Goal: Task Accomplishment & Management: Manage account settings

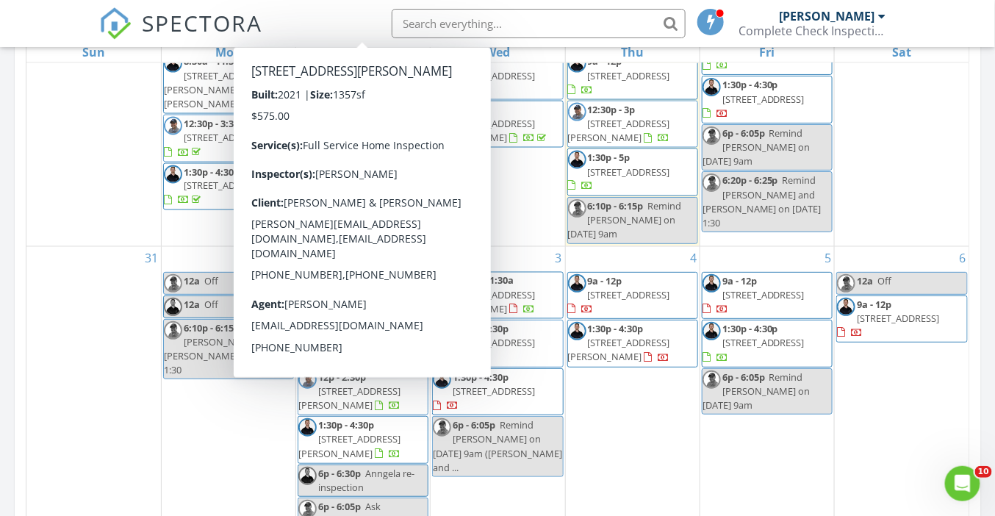
scroll to position [100, 0]
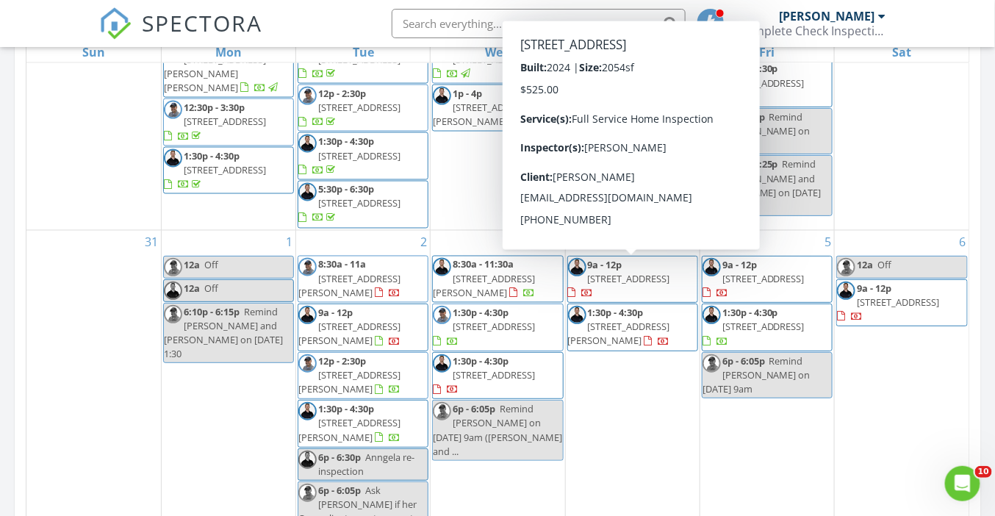
click at [650, 277] on span "4041 E Syracuse St, Nampa 83686" at bounding box center [629, 278] width 82 height 13
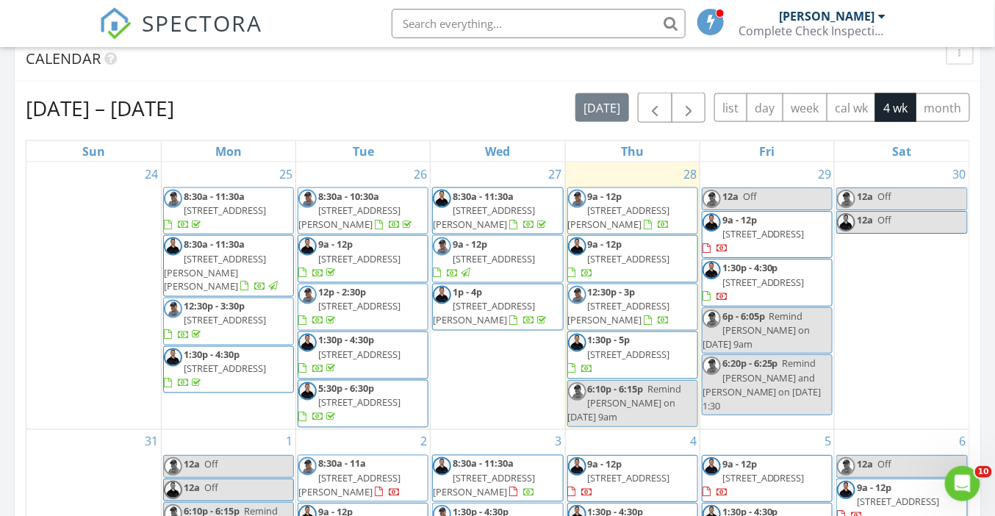
scroll to position [1337, 995]
click at [475, 21] on input "text" at bounding box center [539, 23] width 294 height 29
paste input "charlestoone@hotmail.com"
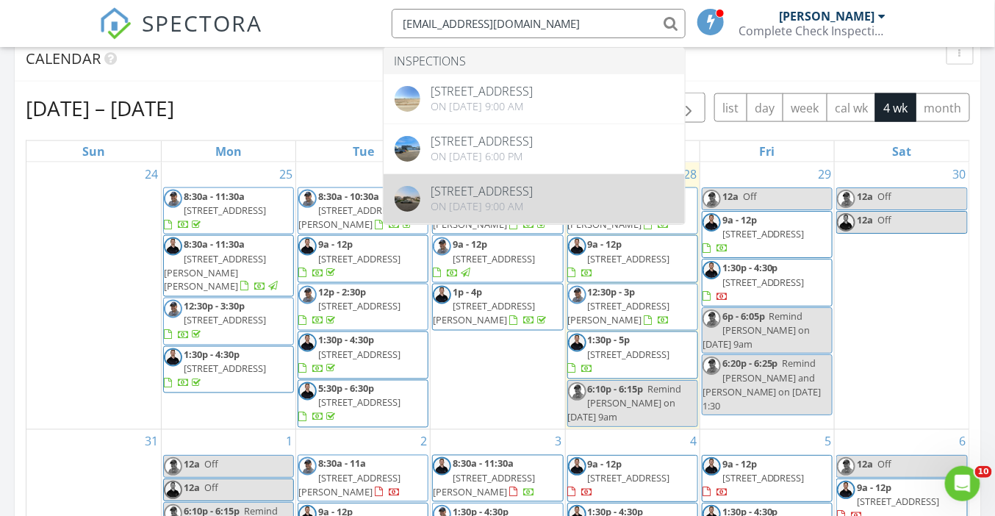
type input "charlestoone@hotmail.com"
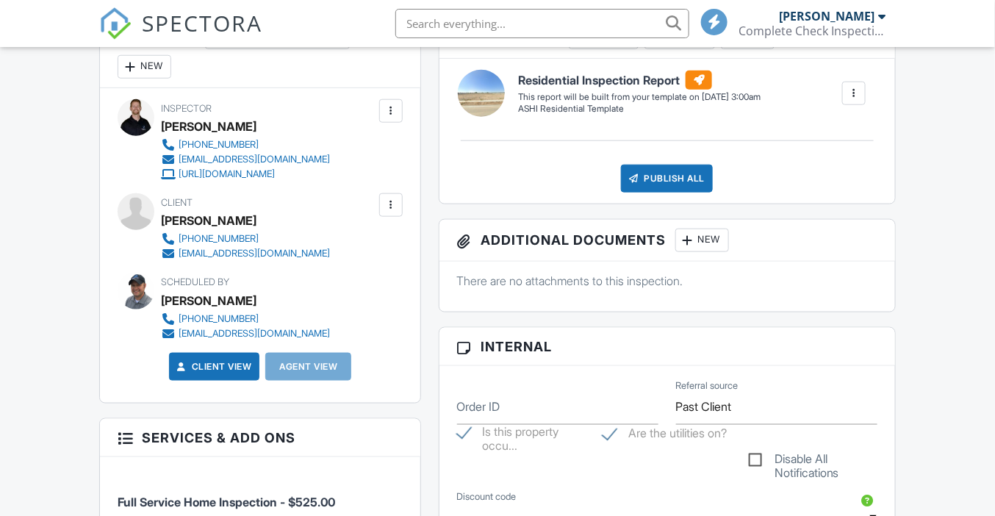
scroll to position [430, 0]
click at [396, 201] on div at bounding box center [390, 204] width 15 height 15
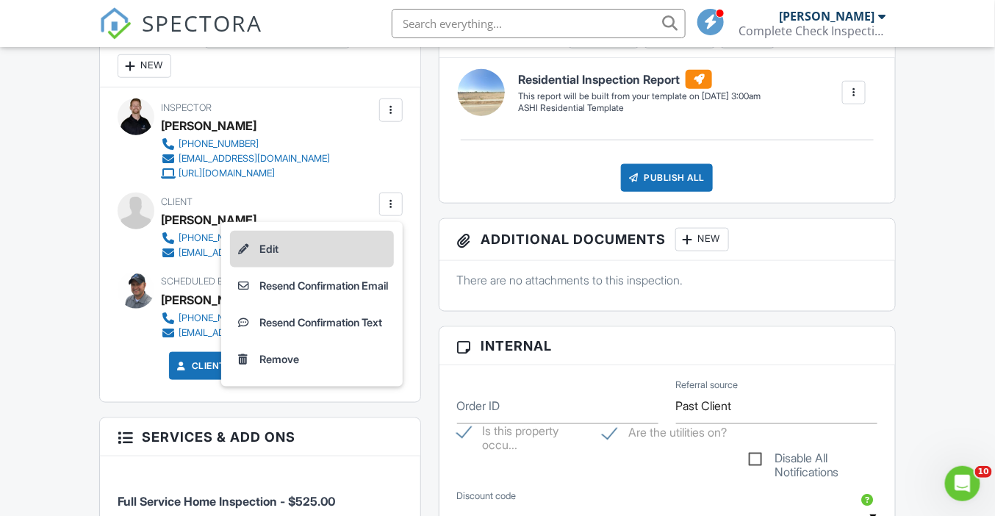
scroll to position [0, 0]
click at [341, 244] on li "Edit" at bounding box center [312, 249] width 164 height 37
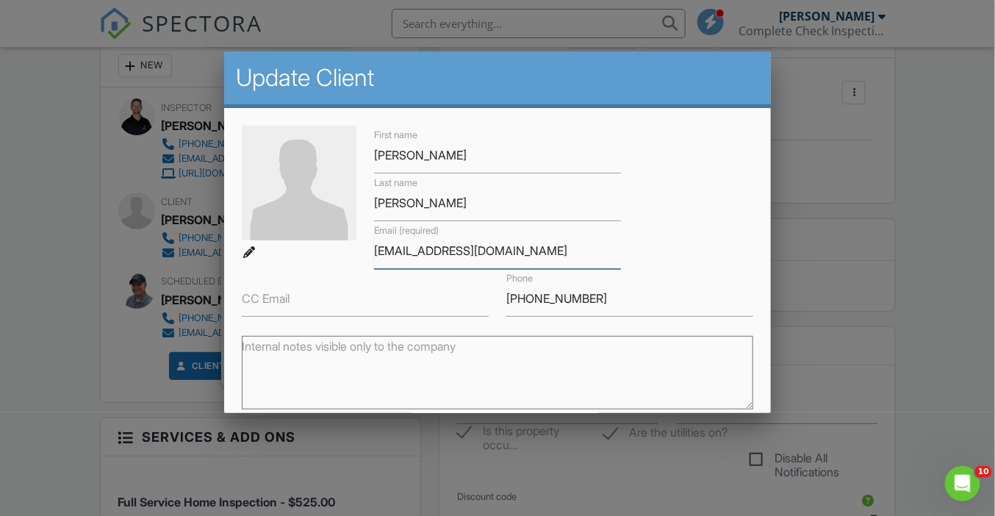
click at [468, 253] on input "charlestoone@hotmail.com" at bounding box center [497, 251] width 247 height 36
click at [64, 241] on div at bounding box center [497, 249] width 995 height 645
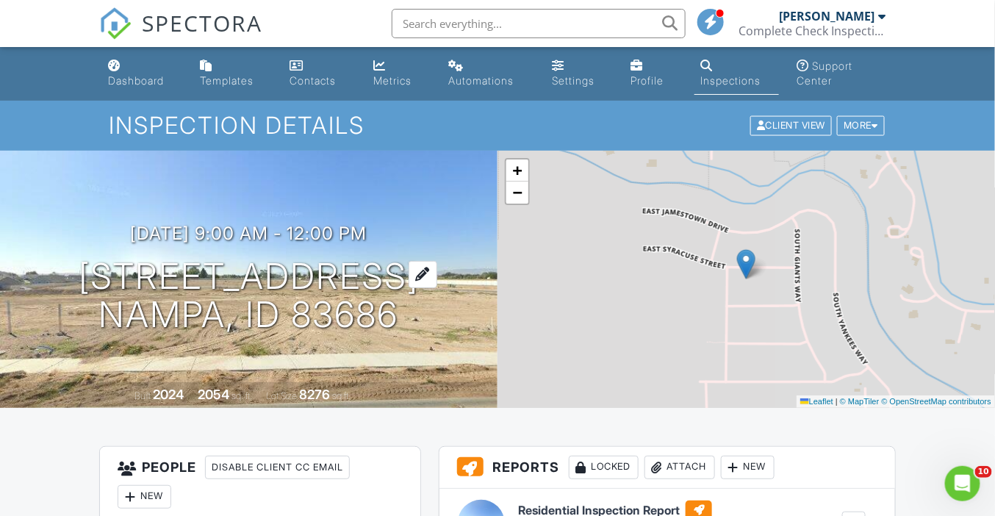
click at [211, 277] on h1 "4041 E Syracuse St Nampa, ID 83686" at bounding box center [249, 296] width 340 height 78
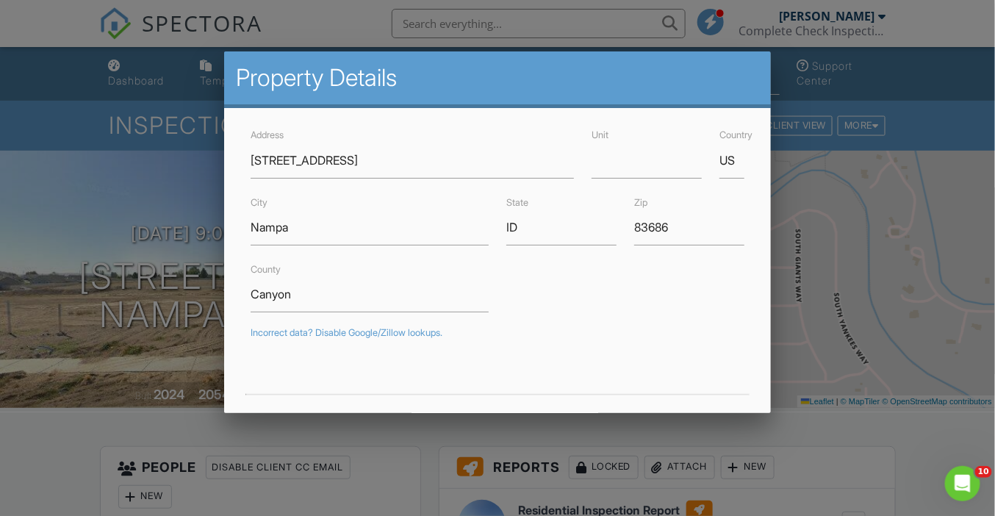
click at [72, 461] on div at bounding box center [497, 249] width 995 height 645
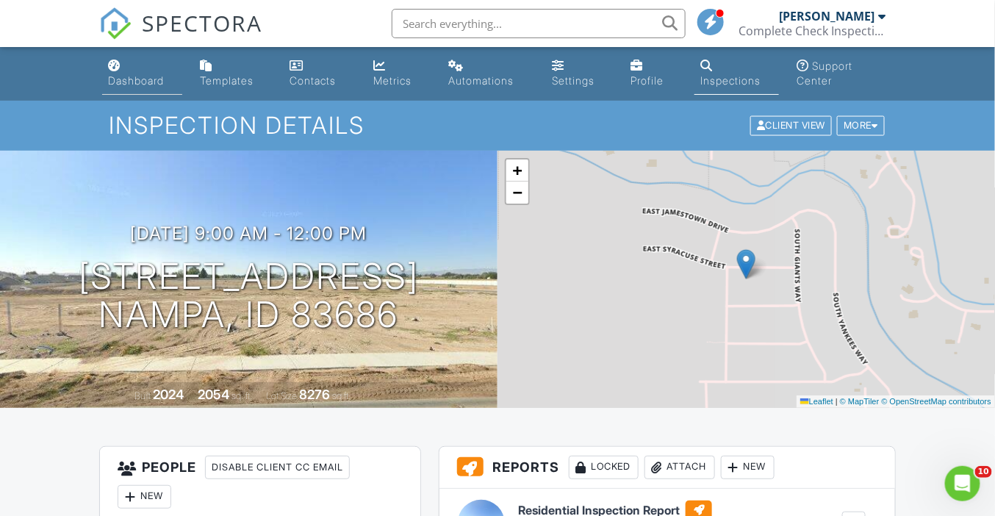
click at [113, 74] on div "Dashboard" at bounding box center [136, 80] width 56 height 12
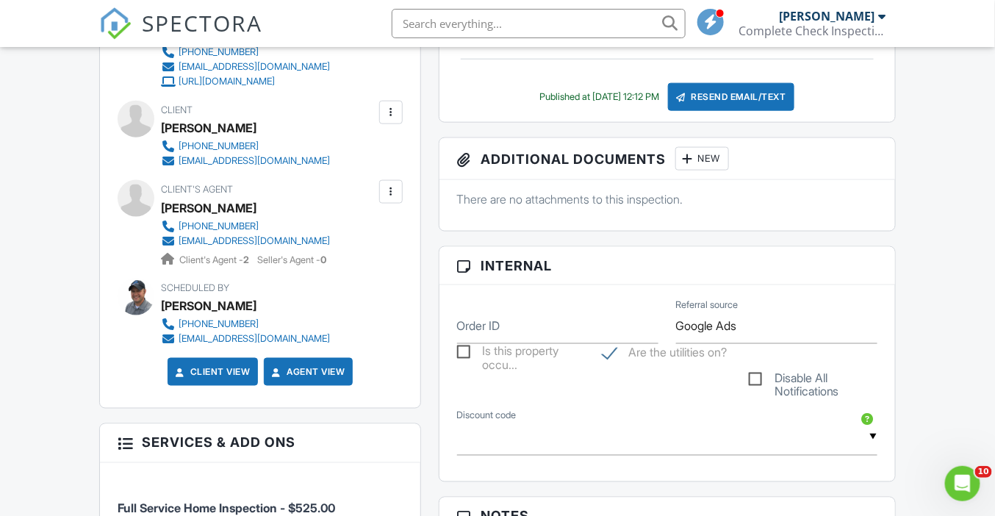
click at [93, 230] on div "People Disable Client CC Email New Inspector Client Listing Agent Add Another P…" at bounding box center [259, 455] width 339 height 1062
click at [390, 196] on div at bounding box center [390, 191] width 15 height 15
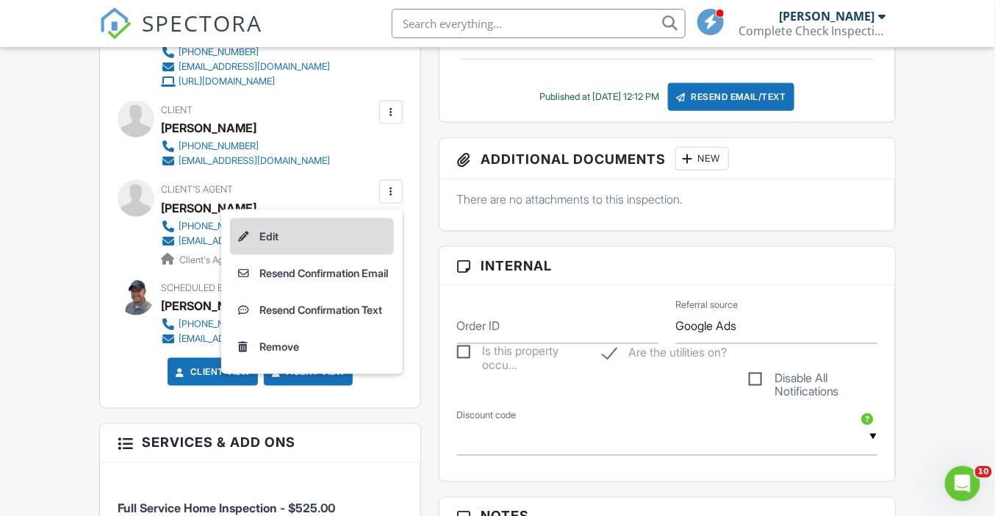
click at [333, 236] on li "Edit" at bounding box center [312, 236] width 164 height 37
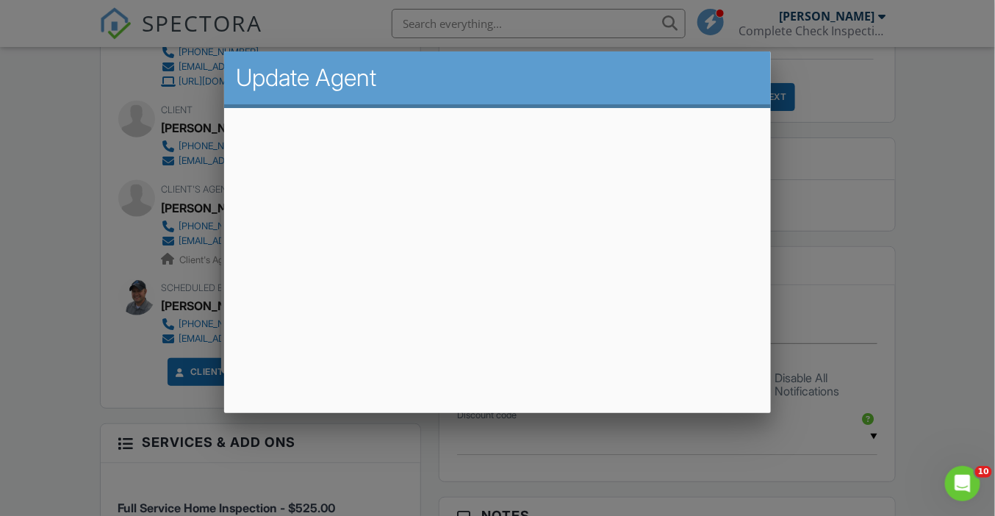
click at [48, 291] on div at bounding box center [497, 249] width 995 height 645
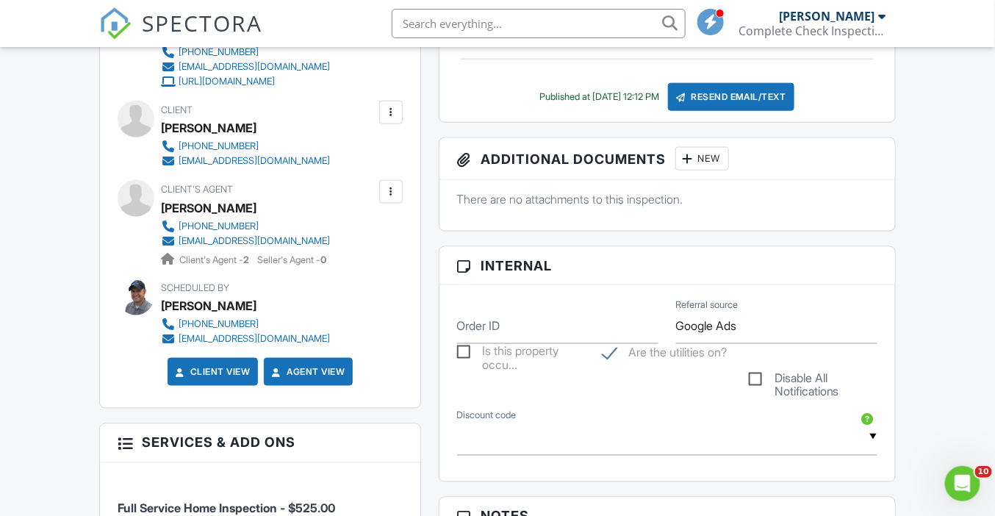
click at [386, 192] on div at bounding box center [390, 191] width 15 height 15
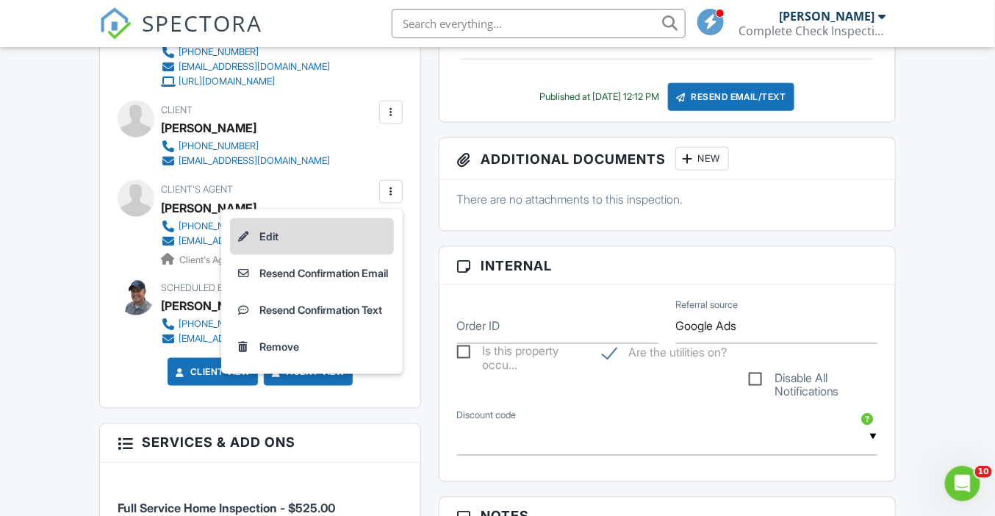
click at [326, 229] on li "Edit" at bounding box center [312, 236] width 164 height 37
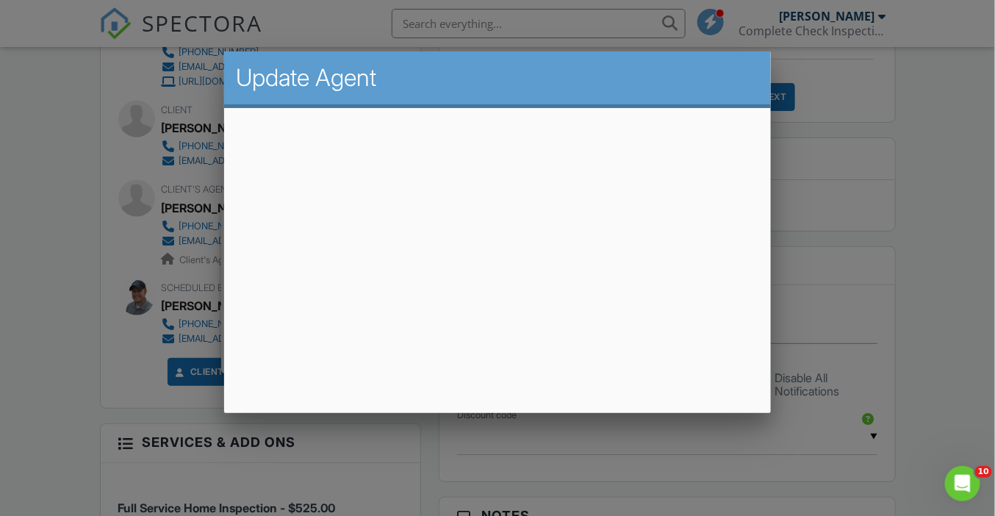
click at [489, 28] on div at bounding box center [497, 249] width 995 height 645
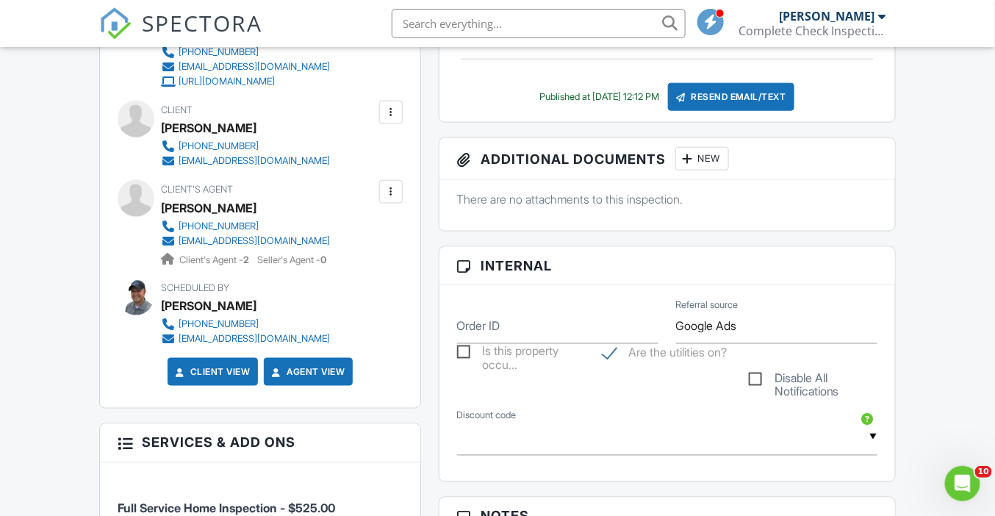
click at [489, 28] on input "text" at bounding box center [539, 23] width 294 height 29
paste input "justinesellsidaho@gmail.com"
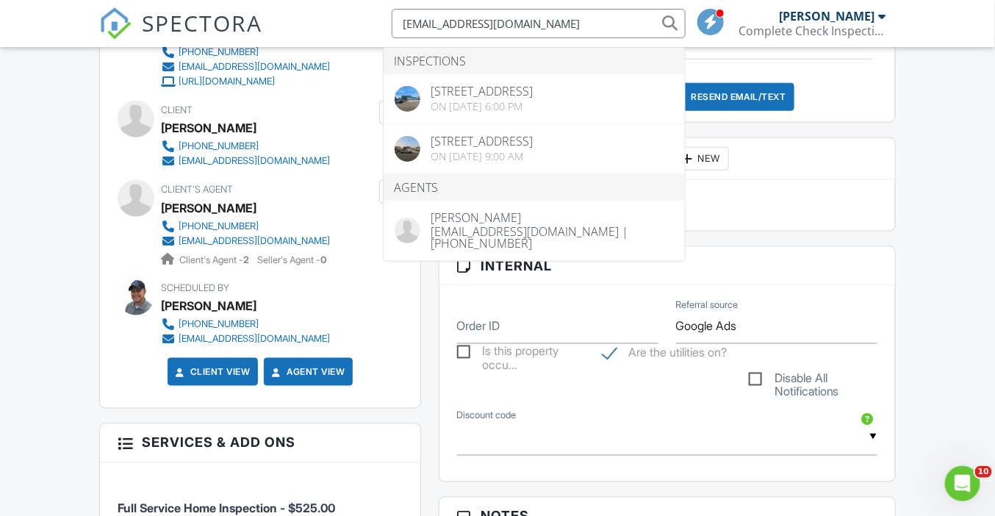
type input "justinesellsidaho@gmail.com"
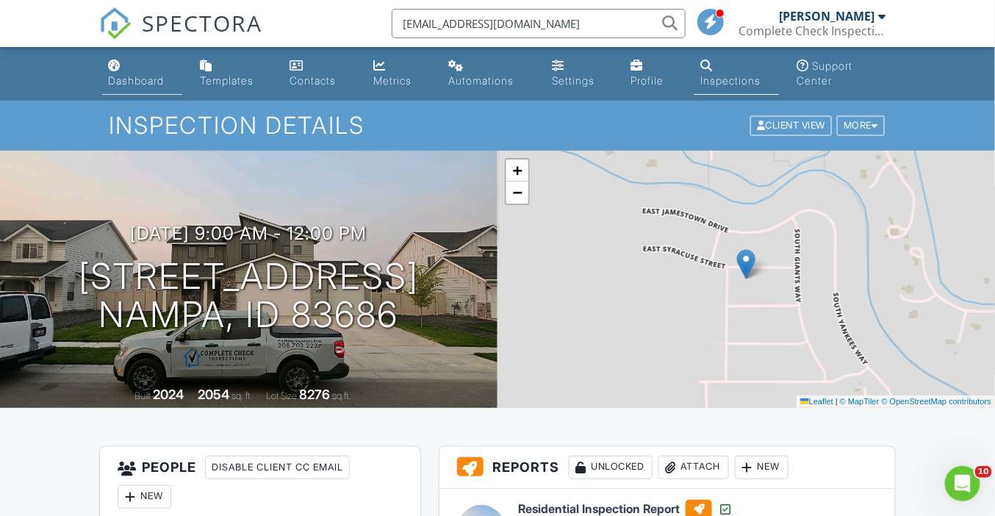
click at [116, 69] on div "Dashboard" at bounding box center [114, 66] width 12 height 12
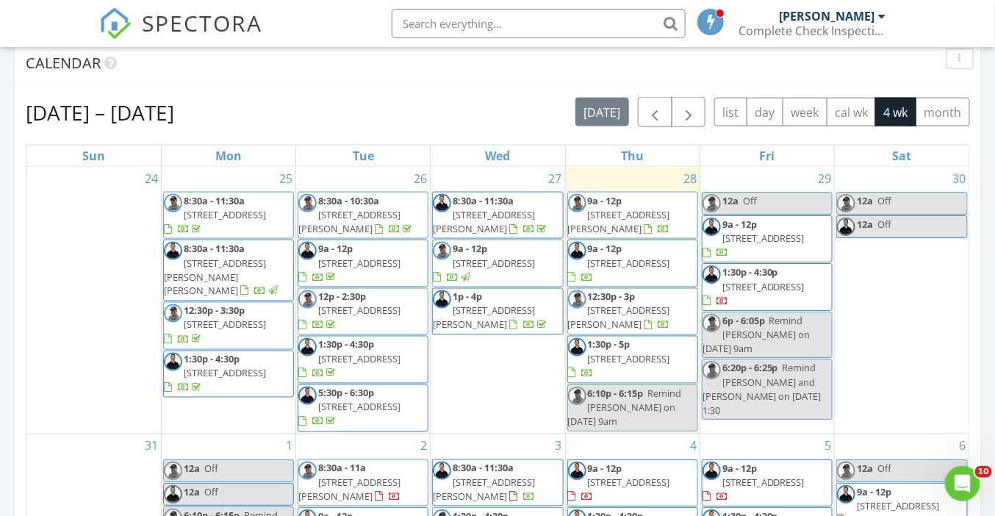
scroll to position [621, 0]
click at [436, 24] on input "text" at bounding box center [539, 23] width 294 height 29
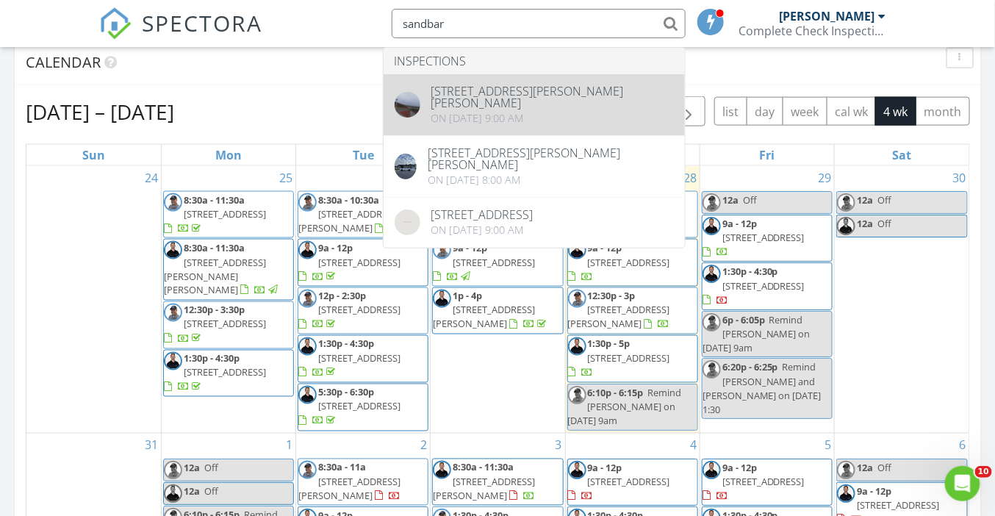
type input "sandbar"
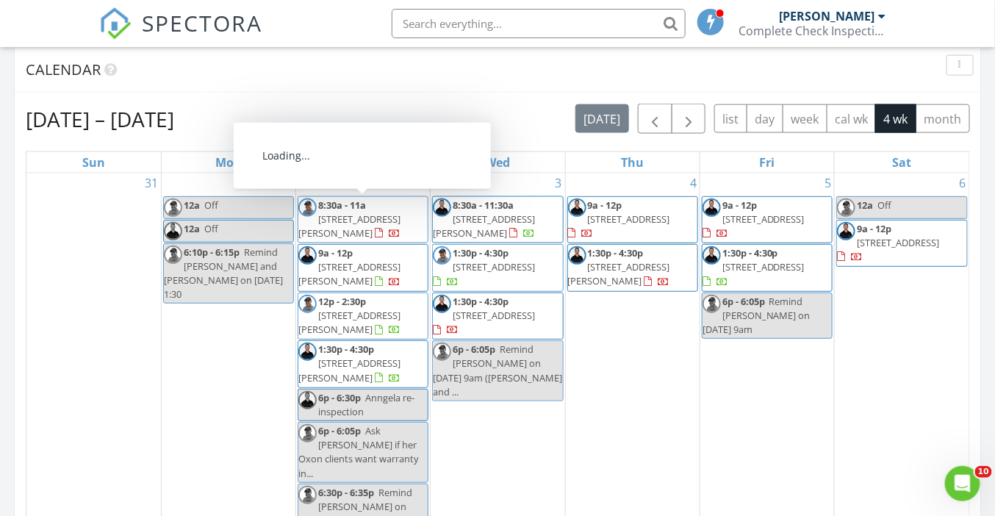
scroll to position [272, 0]
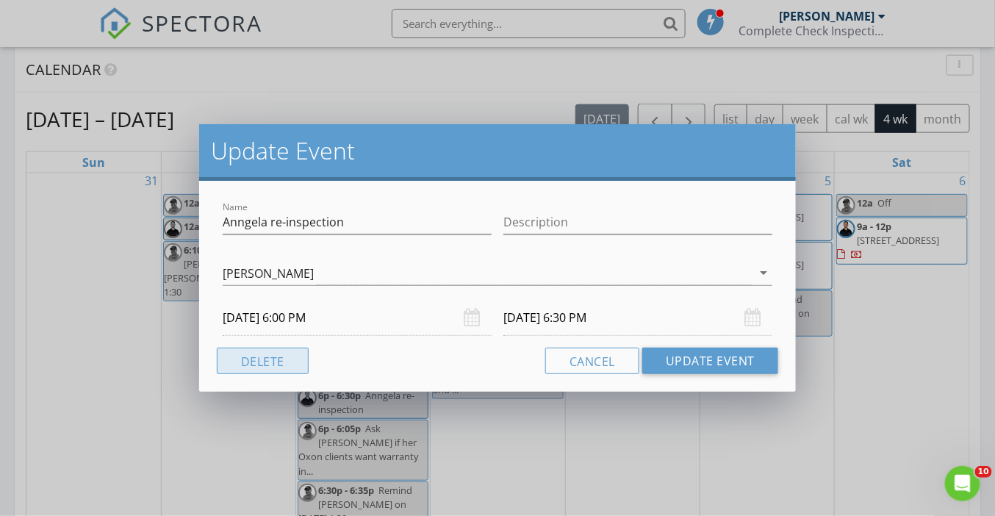
click at [275, 362] on button "Delete" at bounding box center [263, 360] width 92 height 26
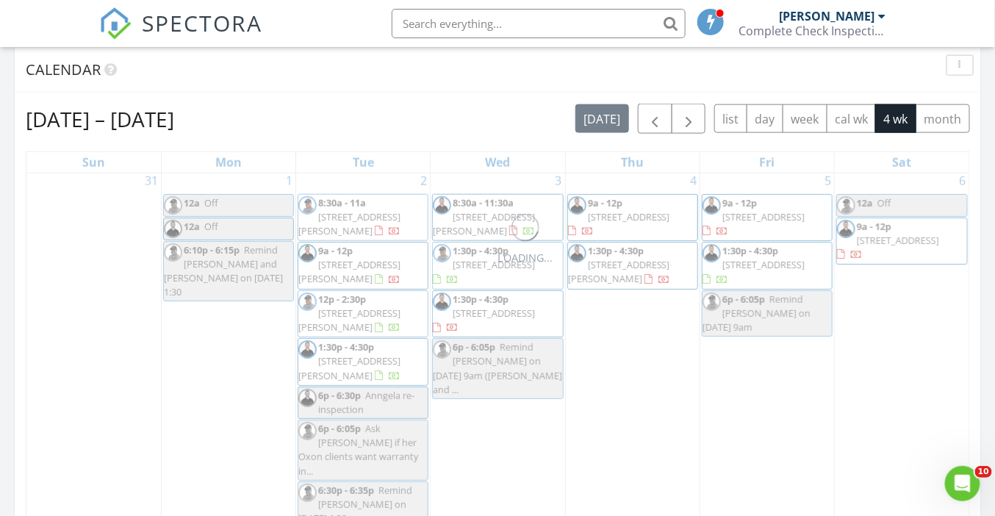
scroll to position [0, 0]
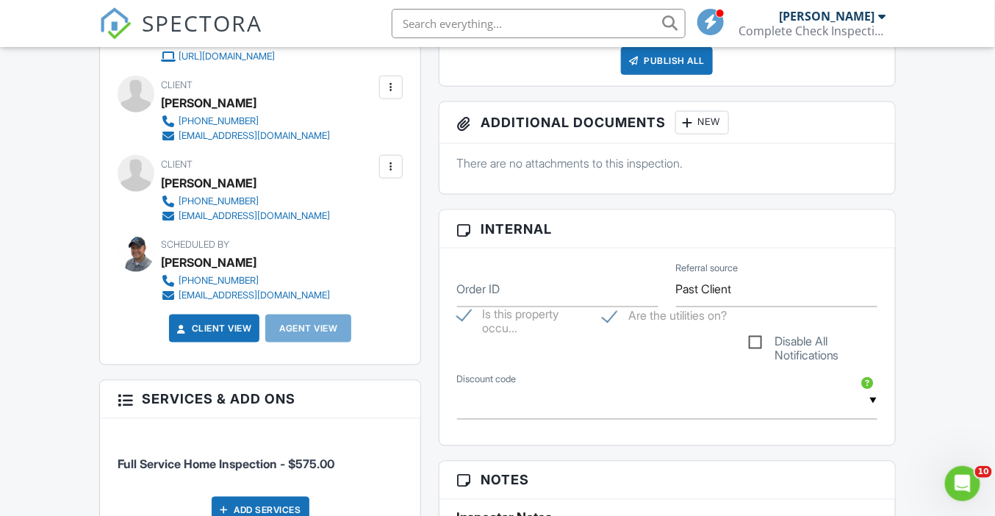
scroll to position [547, 0]
click at [392, 168] on div at bounding box center [390, 167] width 15 height 15
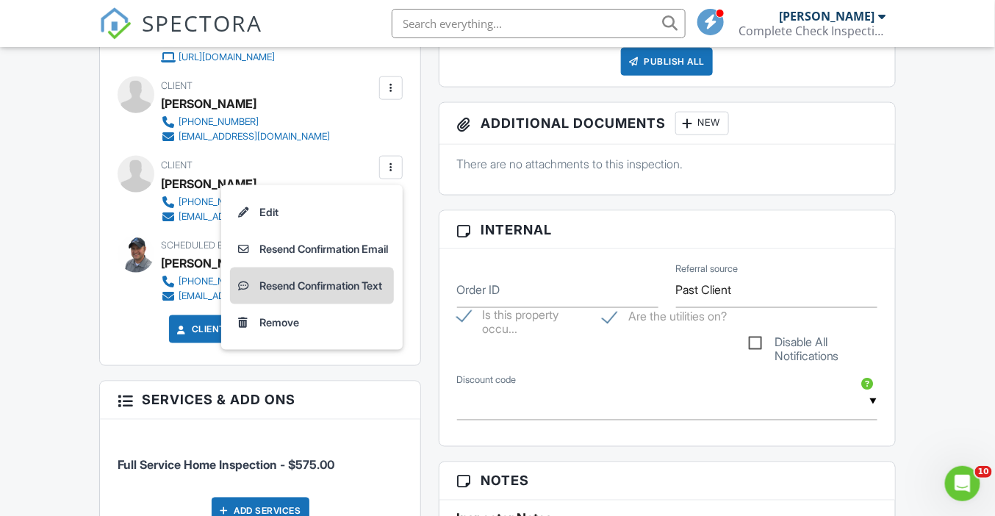
click at [377, 277] on li "Resend Confirmation Text" at bounding box center [312, 285] width 164 height 37
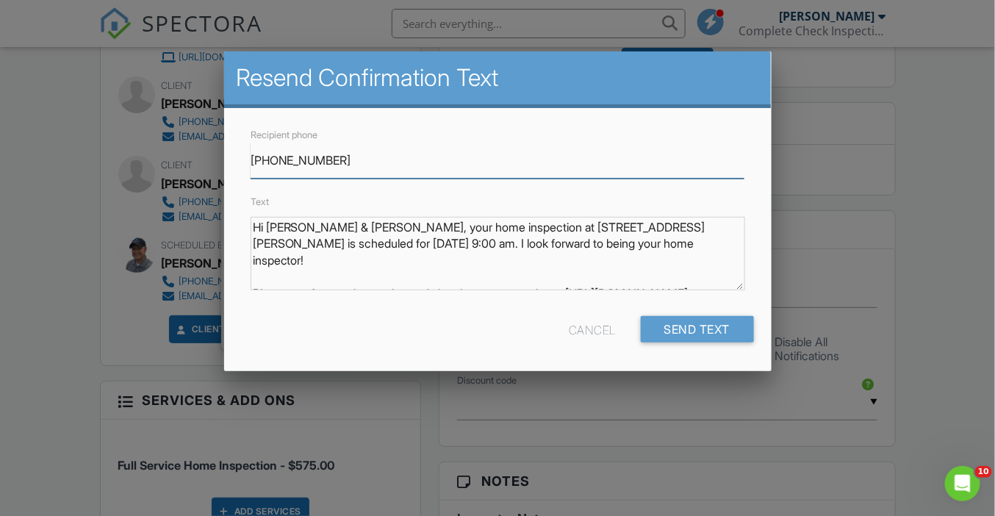
scroll to position [12, 0]
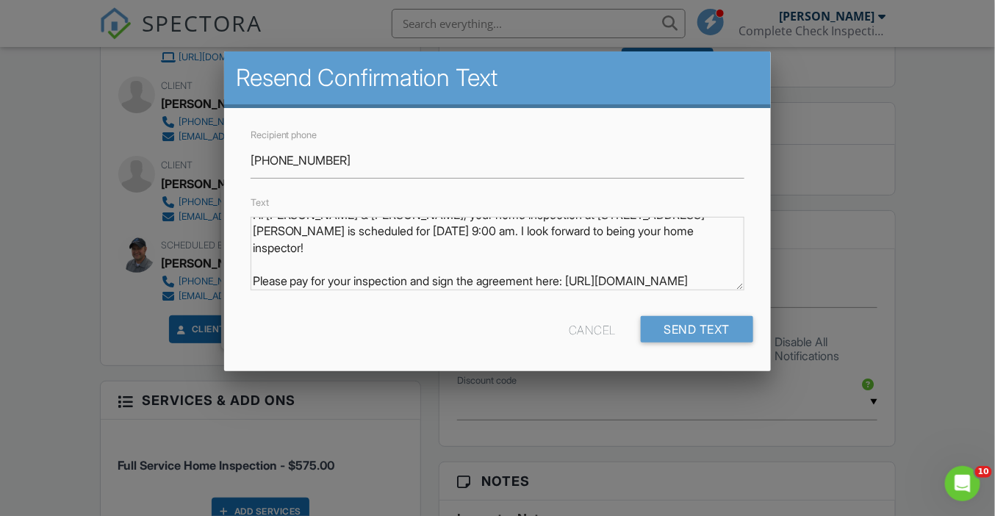
click at [98, 179] on div at bounding box center [497, 249] width 995 height 645
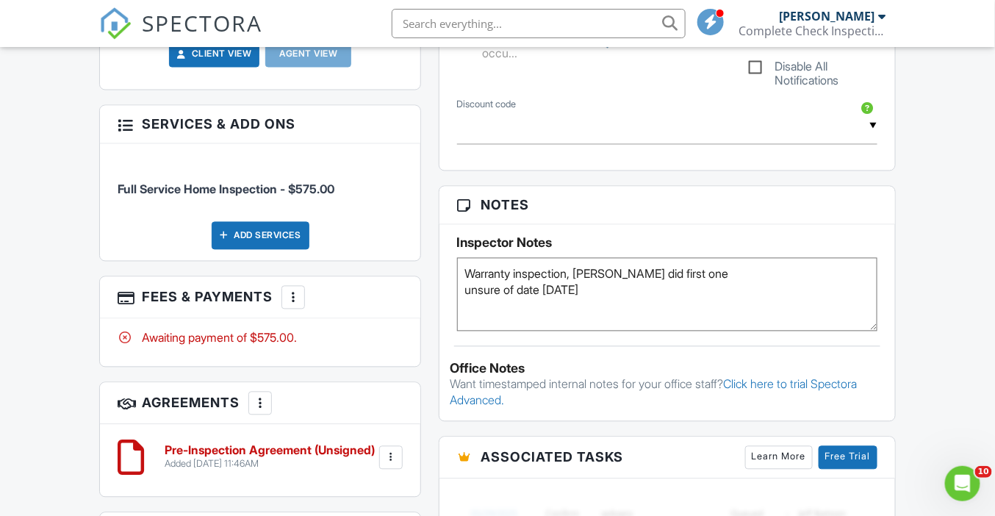
scroll to position [824, 0]
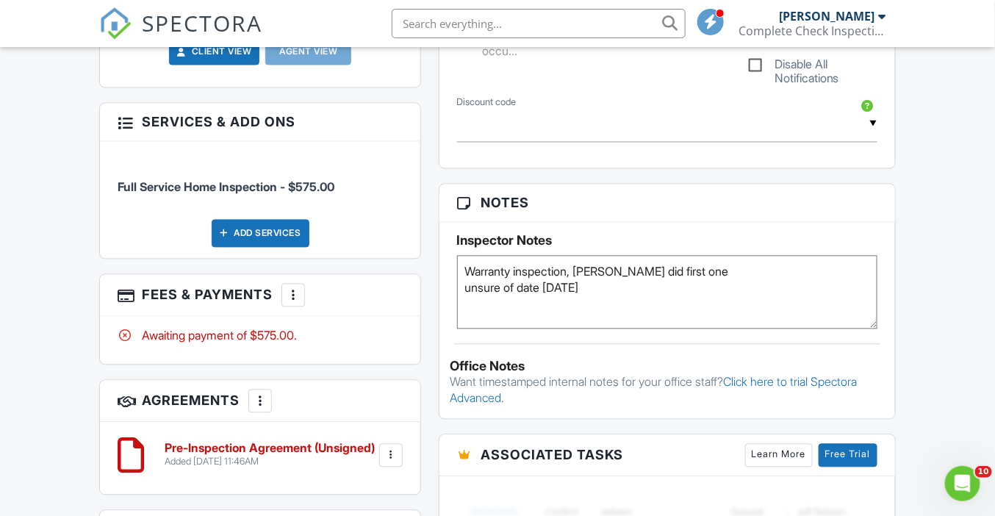
click at [298, 300] on div at bounding box center [293, 295] width 15 height 15
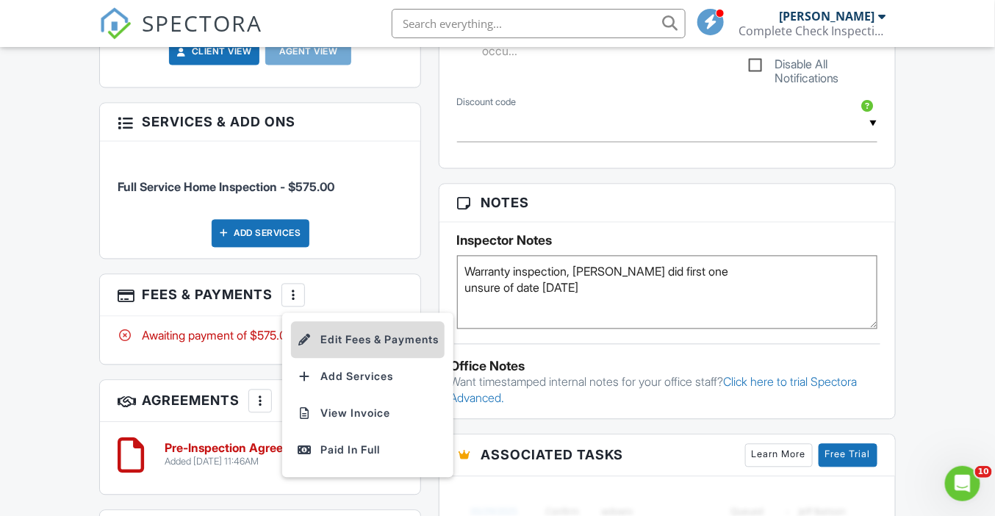
click at [383, 340] on li "Edit Fees & Payments" at bounding box center [368, 340] width 154 height 37
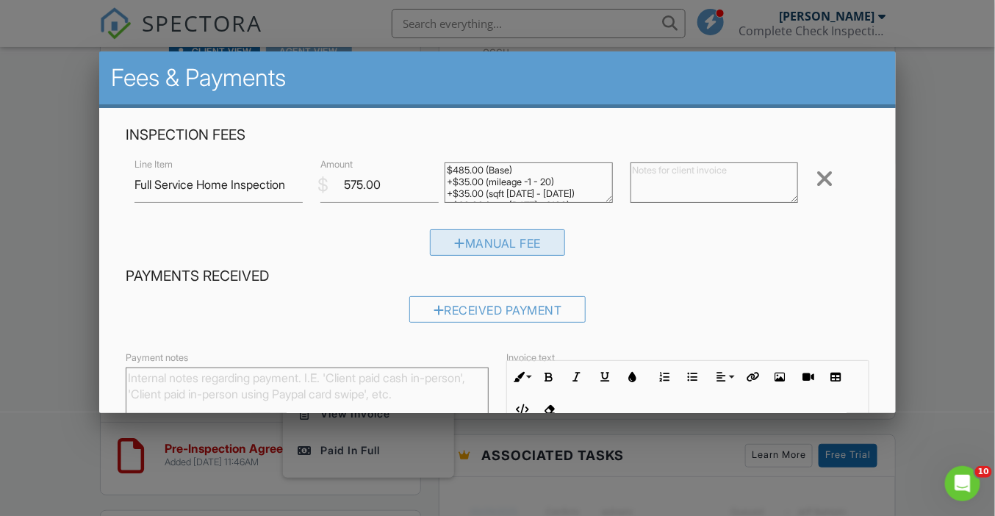
click at [533, 242] on div "Manual Fee" at bounding box center [497, 242] width 135 height 26
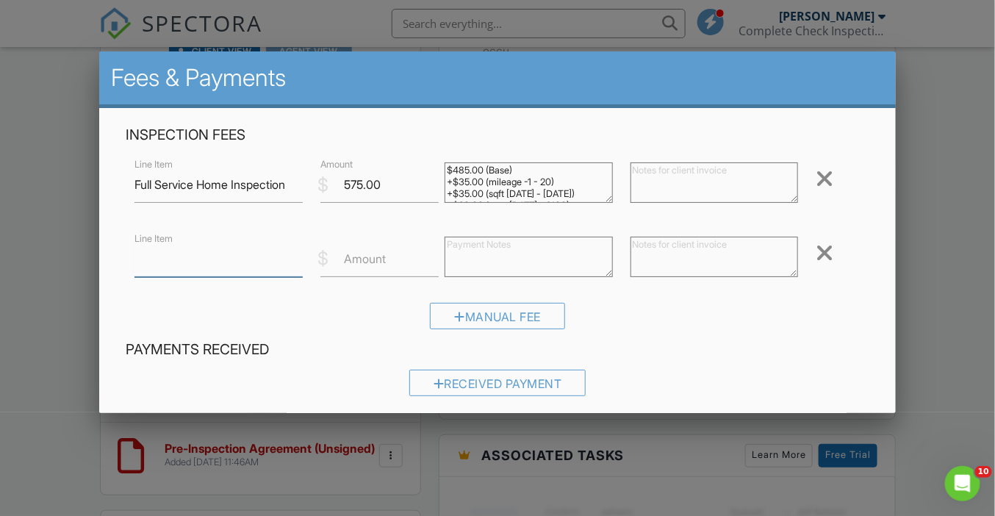
click at [192, 259] on input "Line Item" at bounding box center [218, 259] width 168 height 36
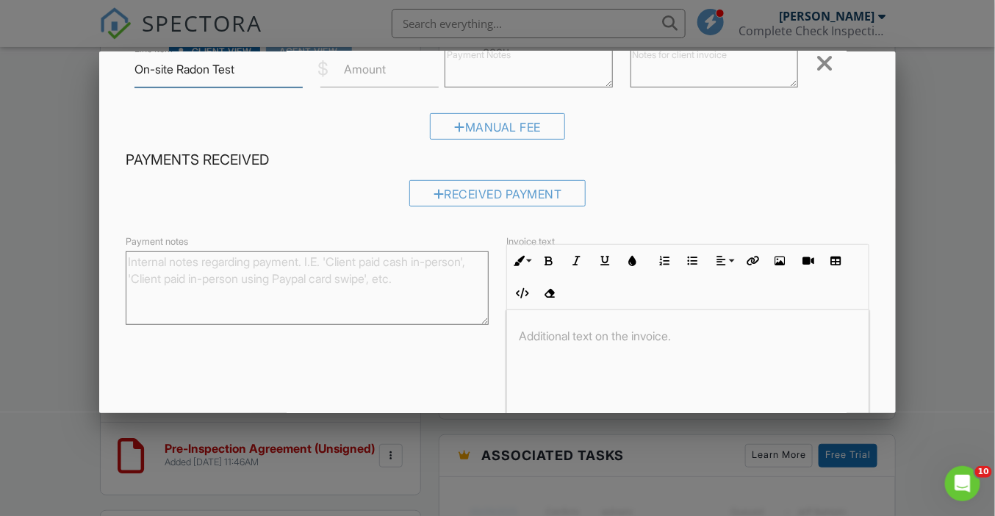
scroll to position [267, 0]
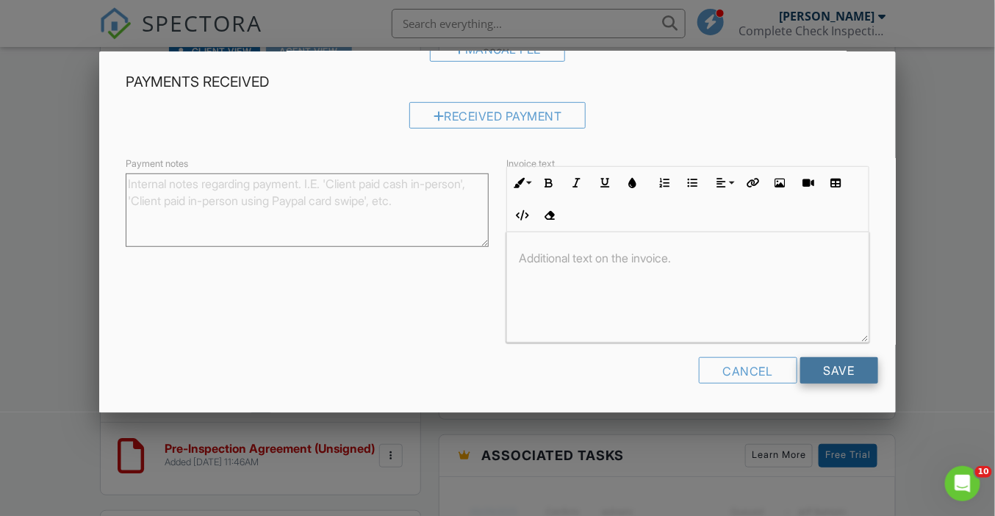
type input "On-site Radon Test"
click at [832, 374] on input "Save" at bounding box center [839, 370] width 78 height 26
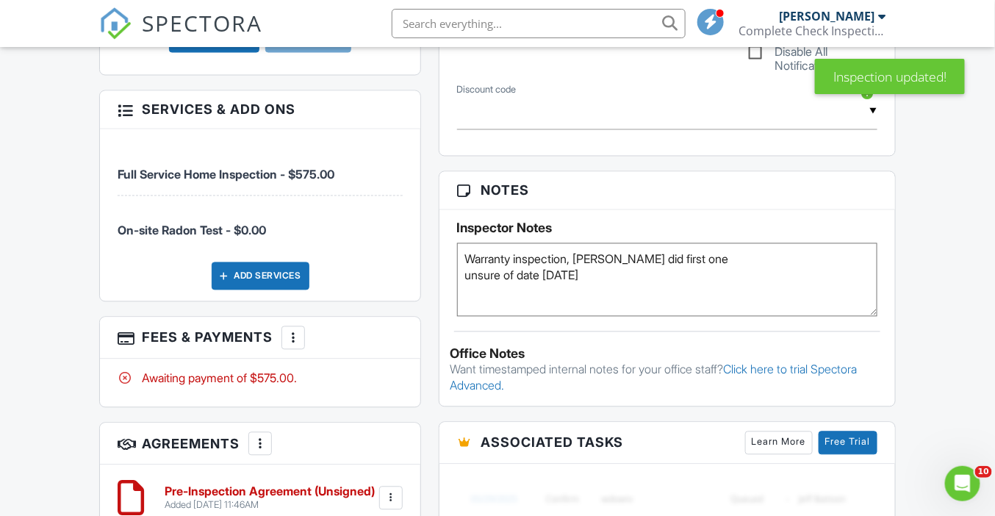
click at [699, 257] on textarea "Warranty inspection, Mike did first one unsure of date 8/7/25" at bounding box center [667, 279] width 420 height 73
click at [619, 278] on textarea "Warranty inspection, Mike did first one unsure of date 8/7/25" at bounding box center [667, 279] width 420 height 73
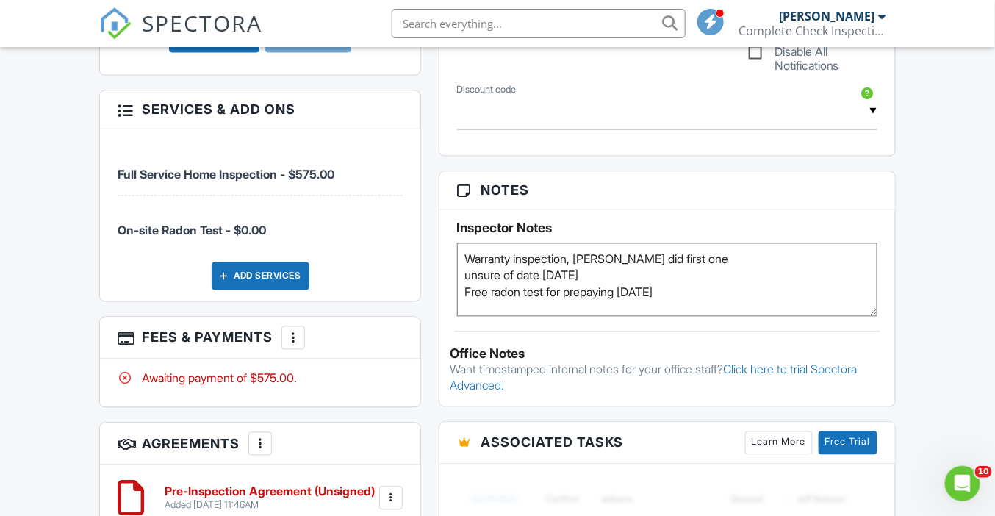
type textarea "Warranty inspection, [PERSON_NAME] did first one unsure of date [DATE] Free rad…"
click at [936, 274] on div "Dashboard Templates Contacts Metrics Automations Settings Profile Inspections S…" at bounding box center [497, 291] width 995 height 2162
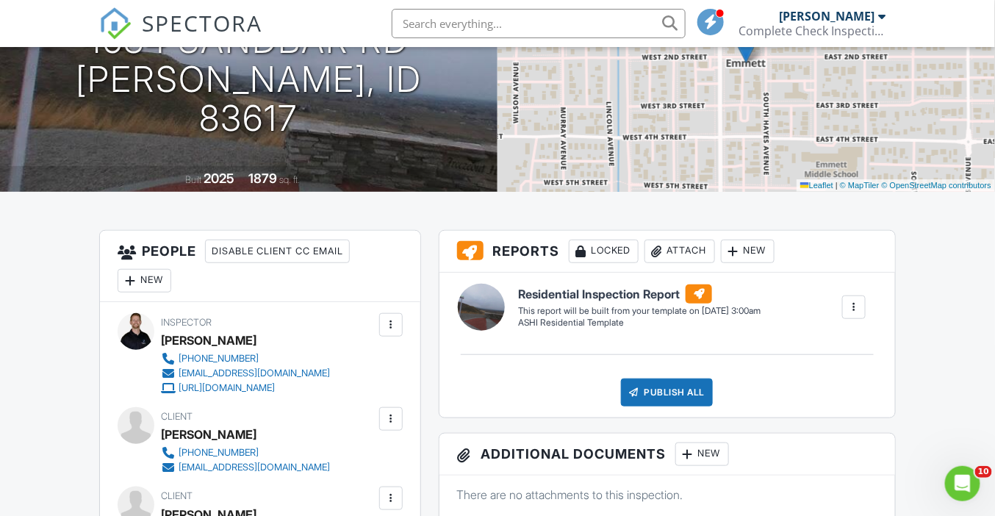
scroll to position [143, 0]
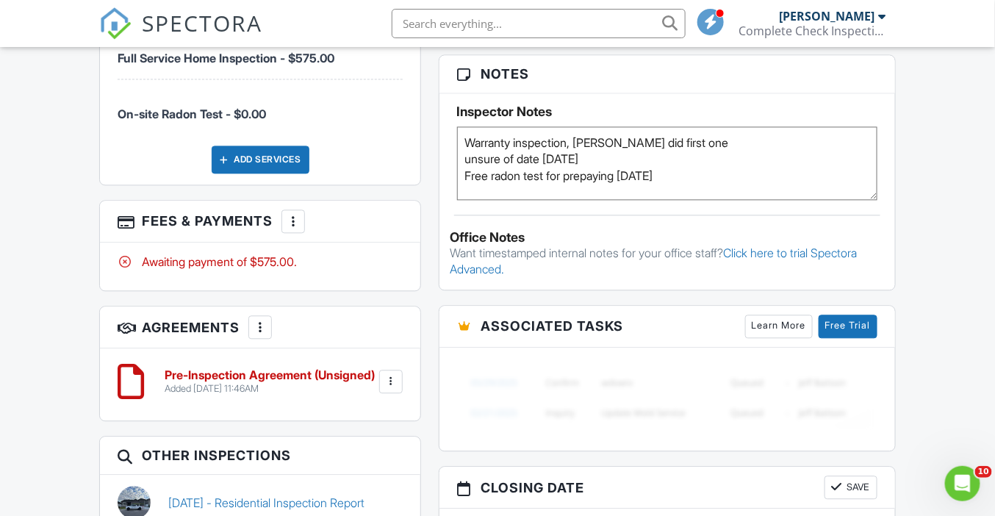
scroll to position [971, 0]
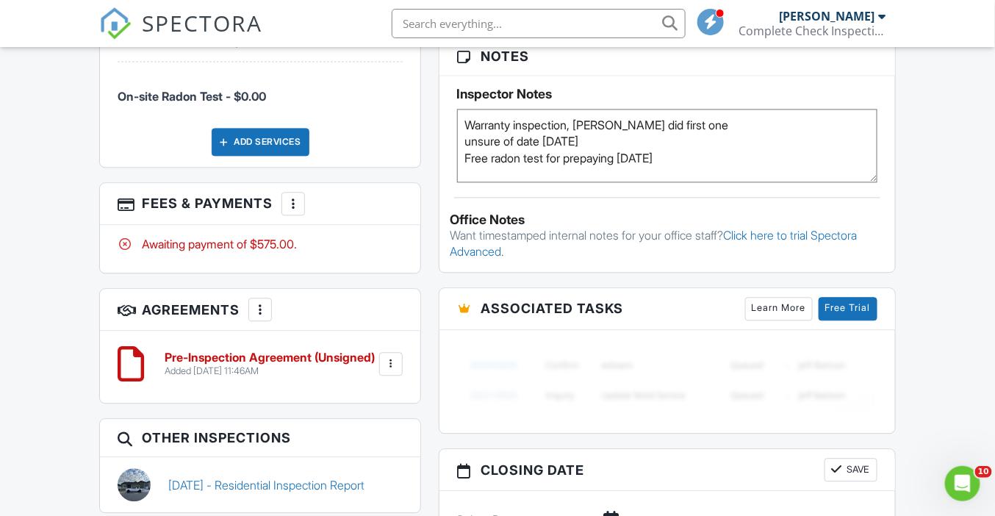
click at [67, 282] on div "Dashboard Templates Contacts Metrics Automations Settings Profile Inspections S…" at bounding box center [497, 157] width 995 height 2162
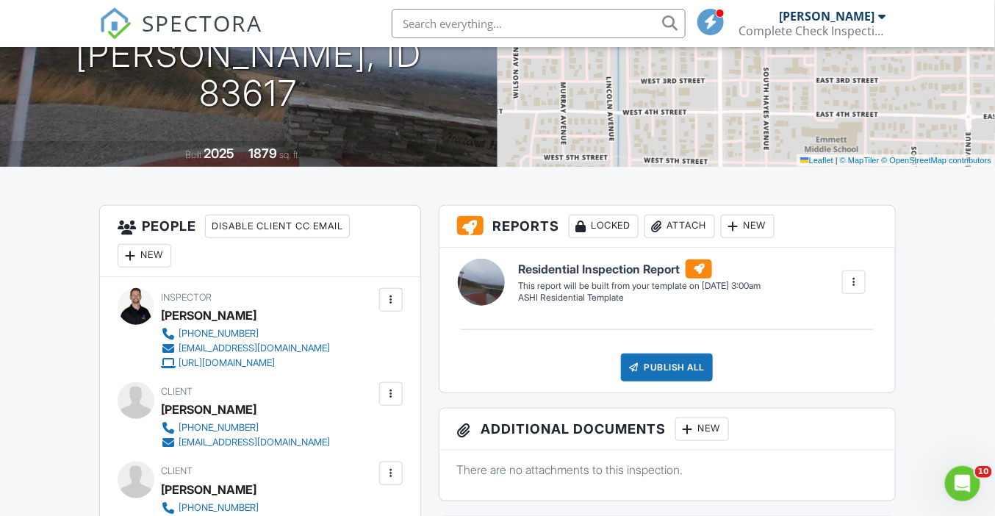
scroll to position [246, 0]
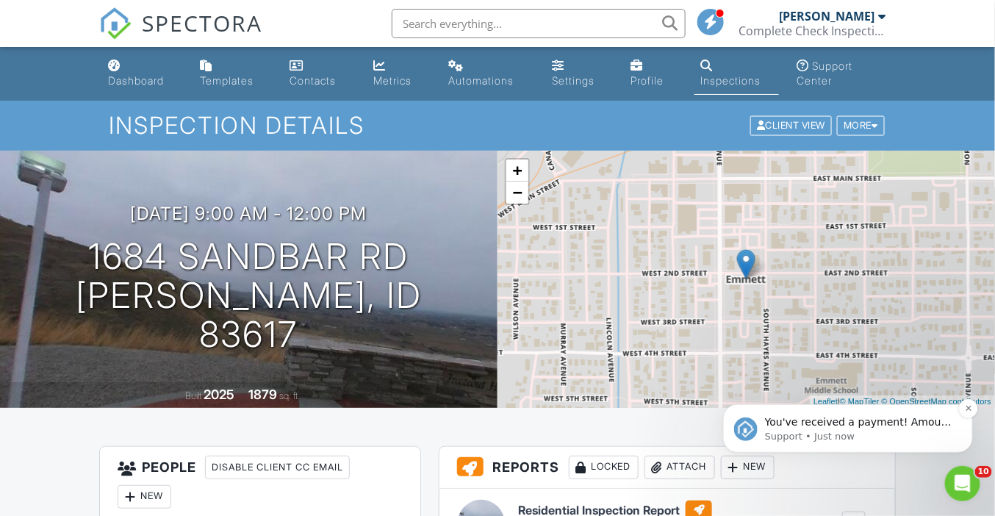
click at [903, 433] on p "Support • Just now" at bounding box center [859, 435] width 190 height 13
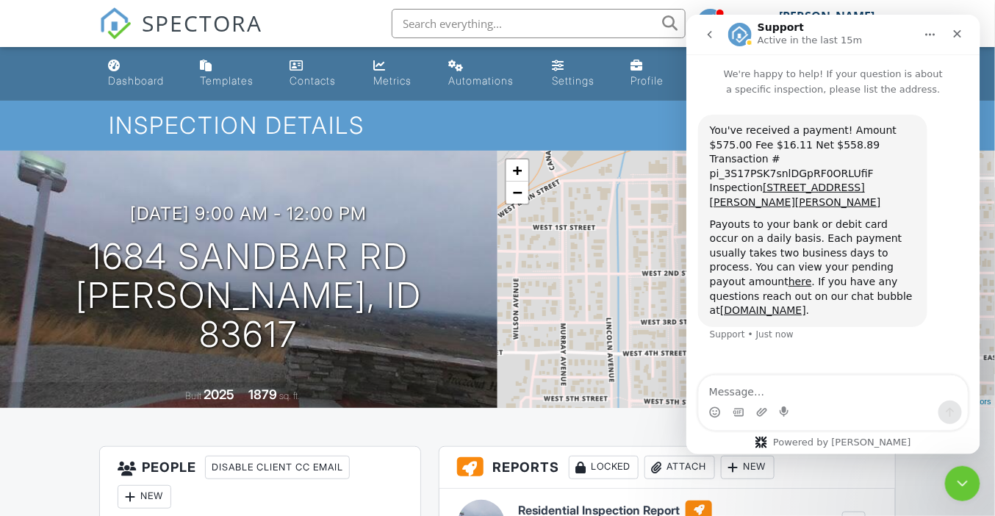
click at [527, 21] on input "text" at bounding box center [539, 23] width 294 height 29
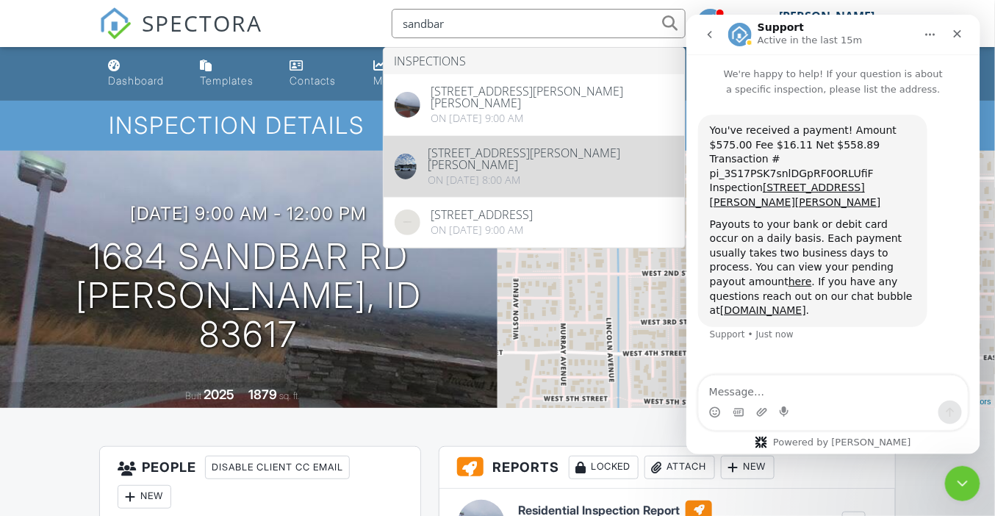
type input "sandbar"
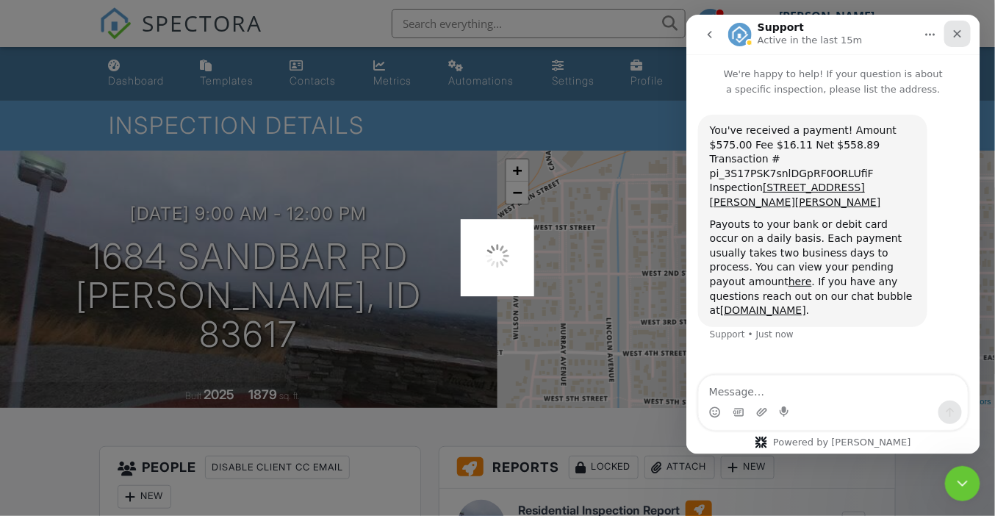
click at [957, 36] on icon "Close" at bounding box center [957, 33] width 12 height 12
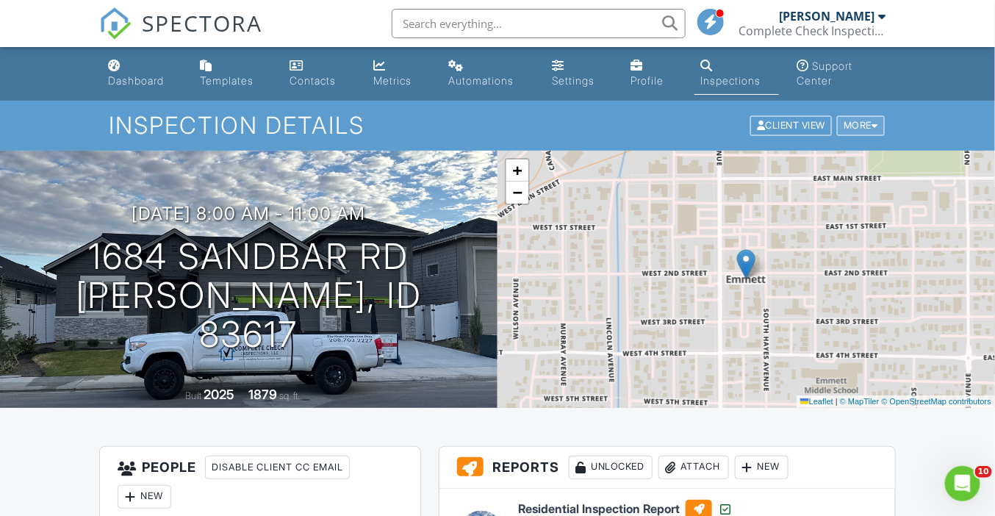
click at [872, 129] on div at bounding box center [874, 126] width 7 height 10
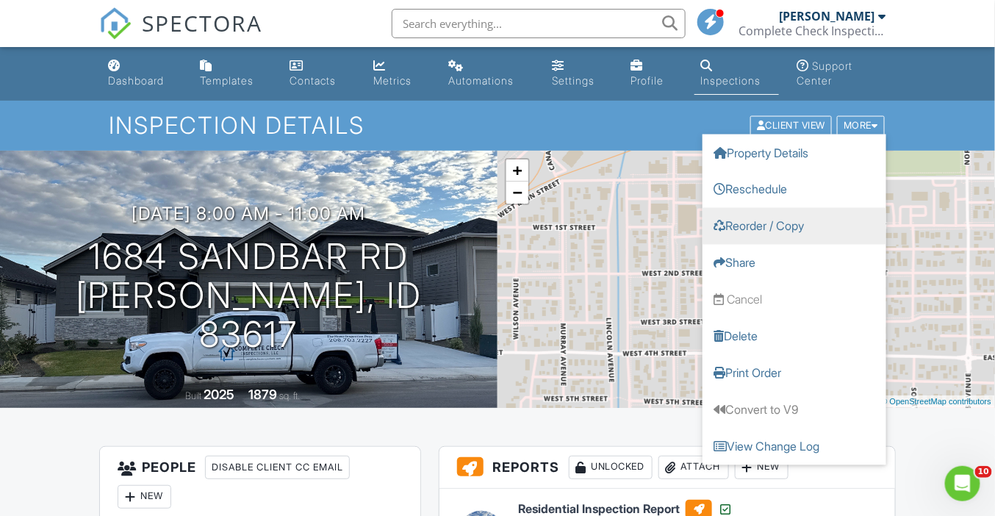
click at [831, 232] on link "Reorder / Copy" at bounding box center [794, 226] width 184 height 37
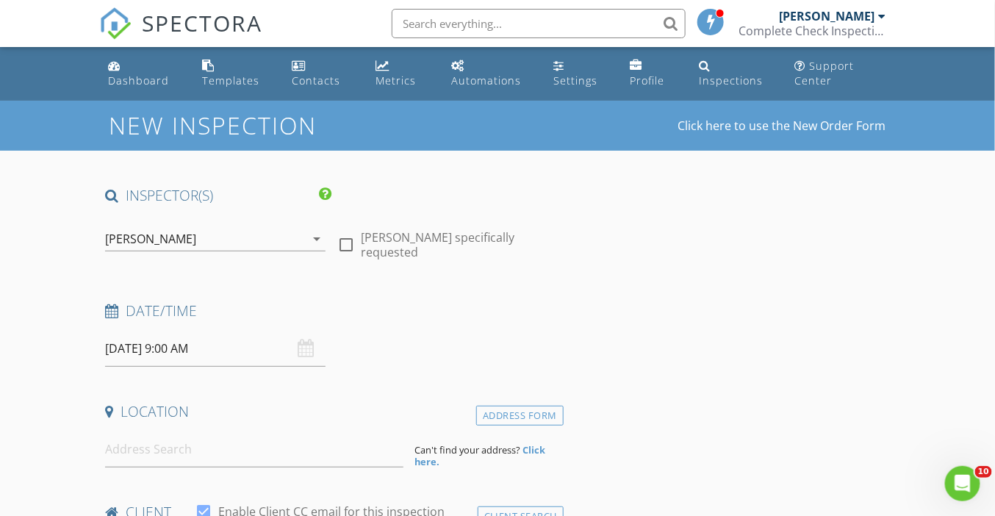
click at [256, 241] on div "[PERSON_NAME]" at bounding box center [205, 239] width 200 height 24
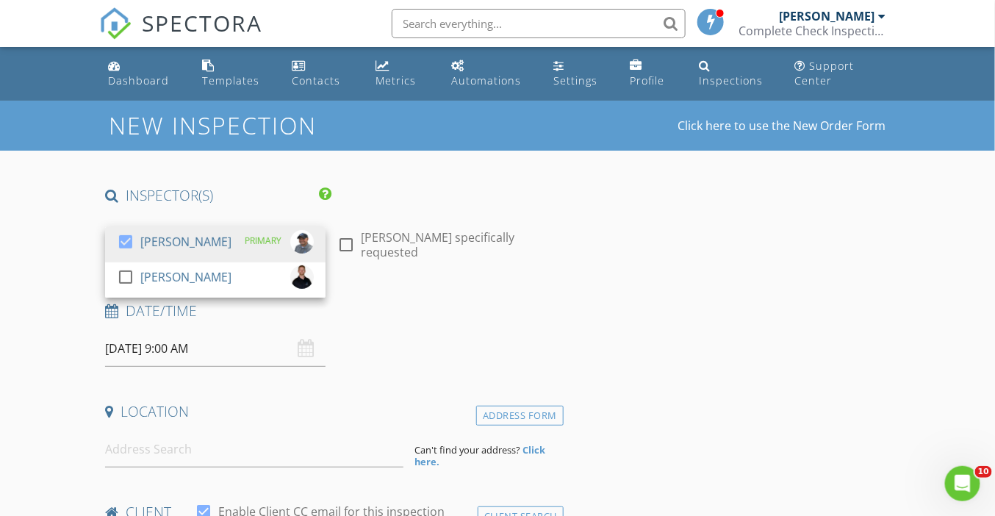
type input "[PERSON_NAME]"
type input "[EMAIL_ADDRESS][DOMAIN_NAME]"
type input "[PHONE_NUMBER]"
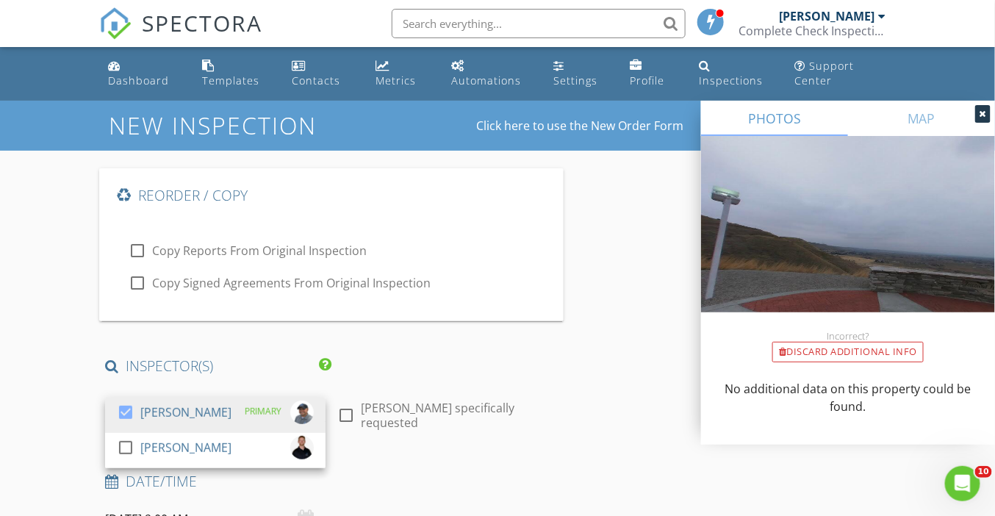
checkbox input "true"
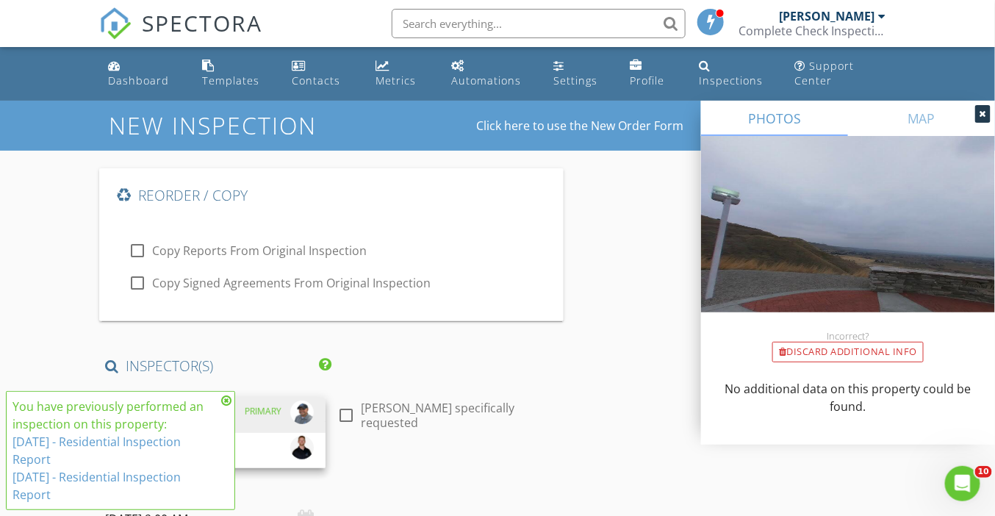
click at [136, 445] on span "You have previously performed an inspection on this property: [DATE] - Resident…" at bounding box center [120, 450] width 229 height 119
click at [227, 400] on icon at bounding box center [226, 400] width 10 height 12
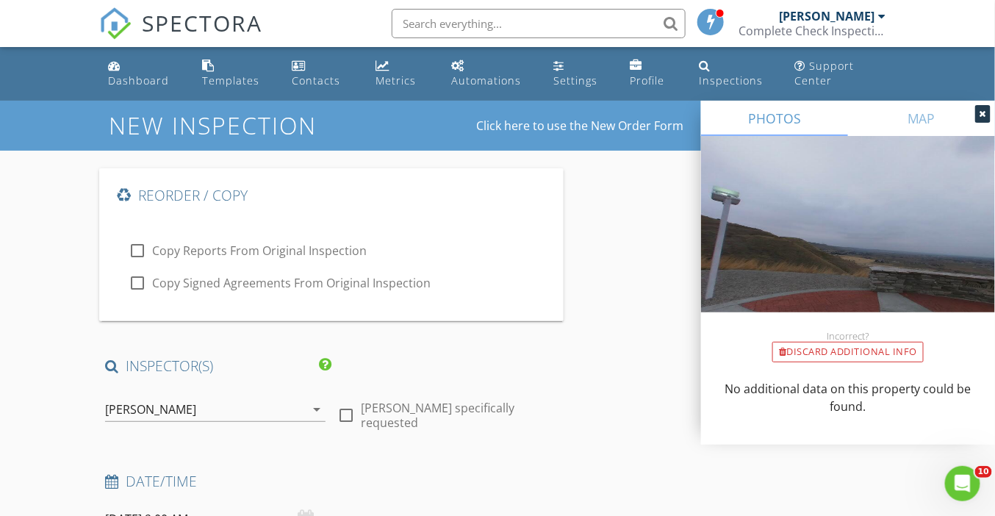
click at [136, 250] on div at bounding box center [137, 250] width 25 height 25
checkbox input "true"
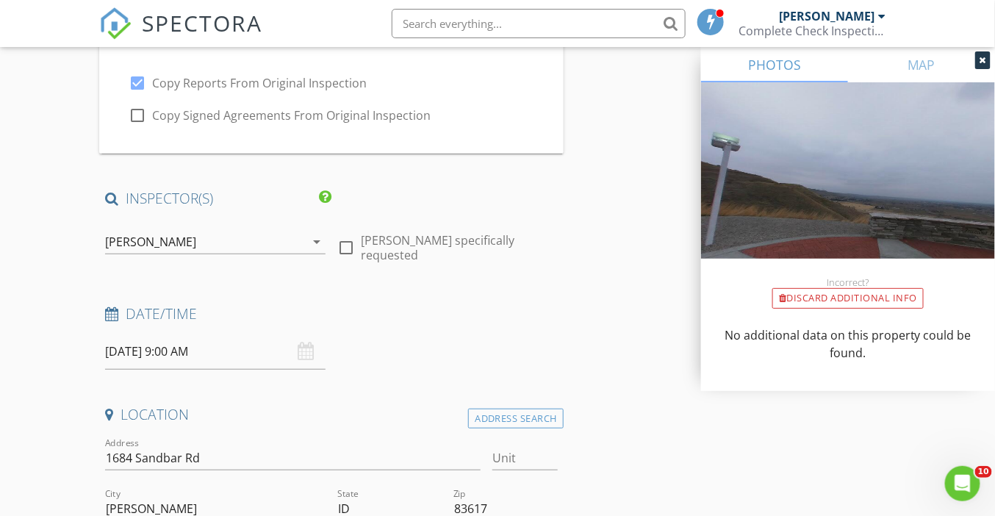
scroll to position [235, 0]
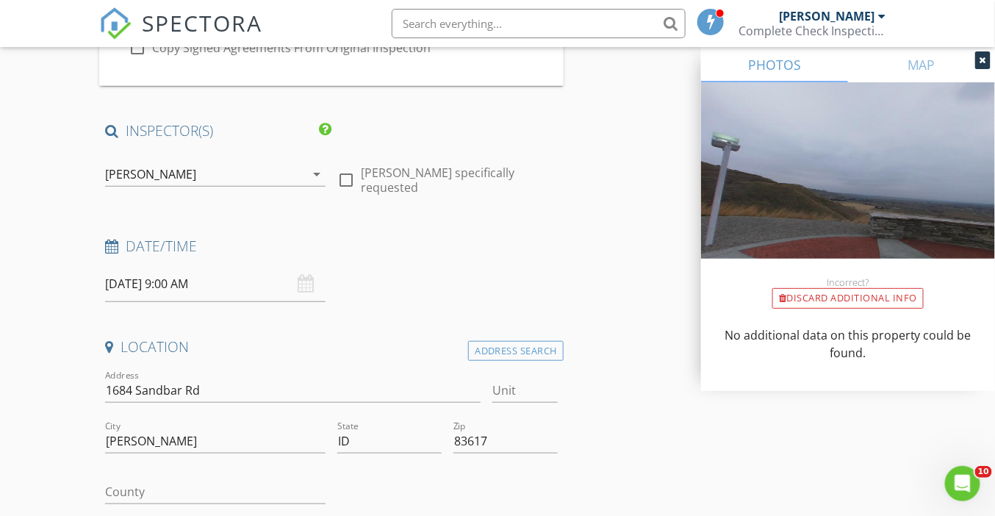
click at [158, 172] on div "[PERSON_NAME]" at bounding box center [150, 173] width 91 height 13
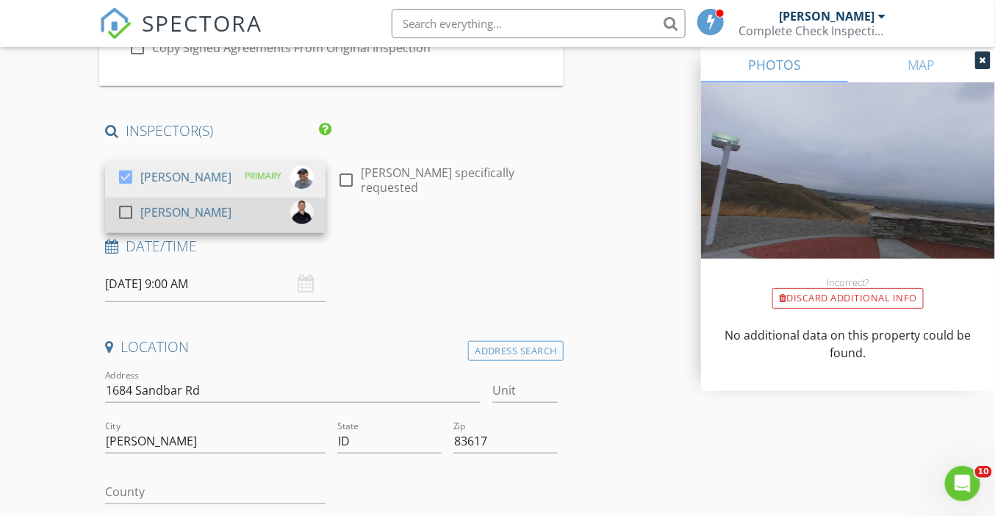
click at [158, 211] on div "[PERSON_NAME]" at bounding box center [185, 213] width 91 height 24
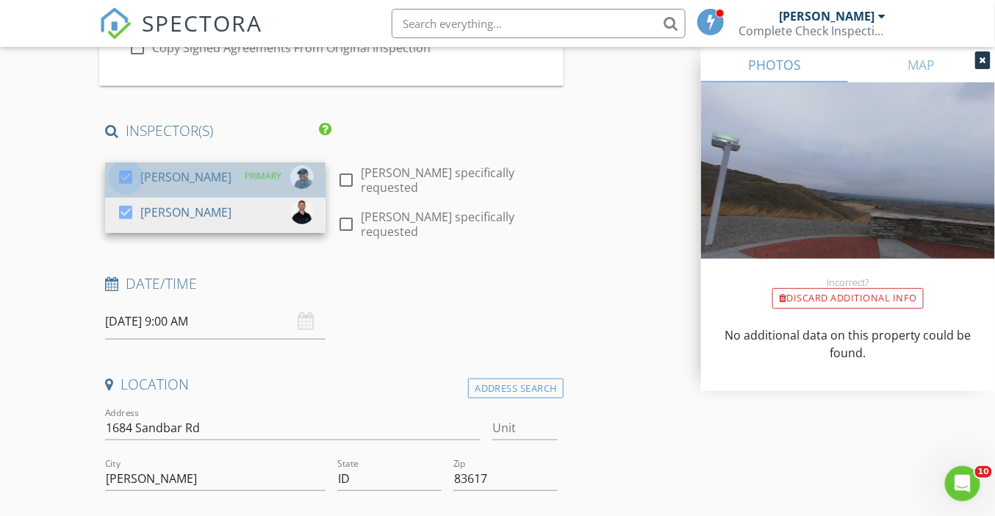
click at [126, 176] on div at bounding box center [125, 177] width 25 height 25
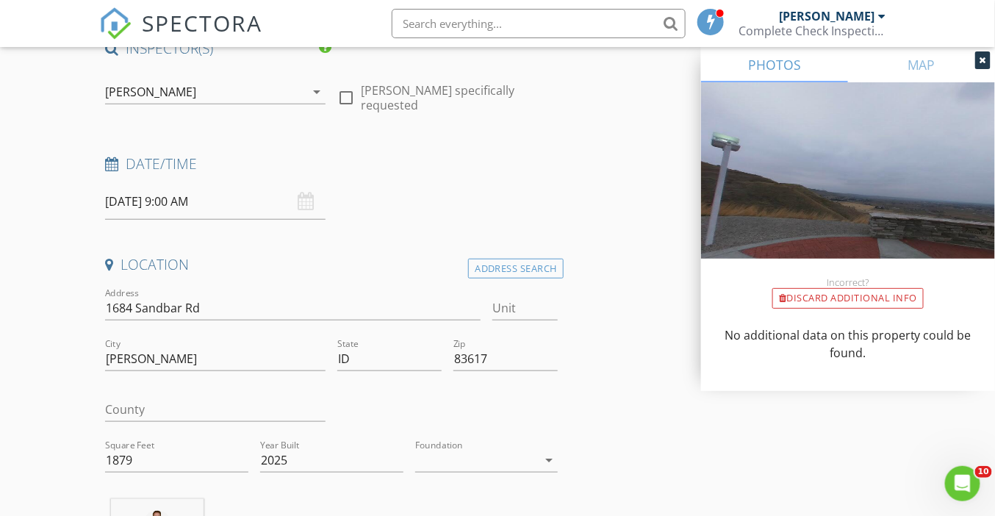
scroll to position [318, 0]
click at [146, 206] on input "08/29/2025 9:00 AM" at bounding box center [215, 201] width 220 height 36
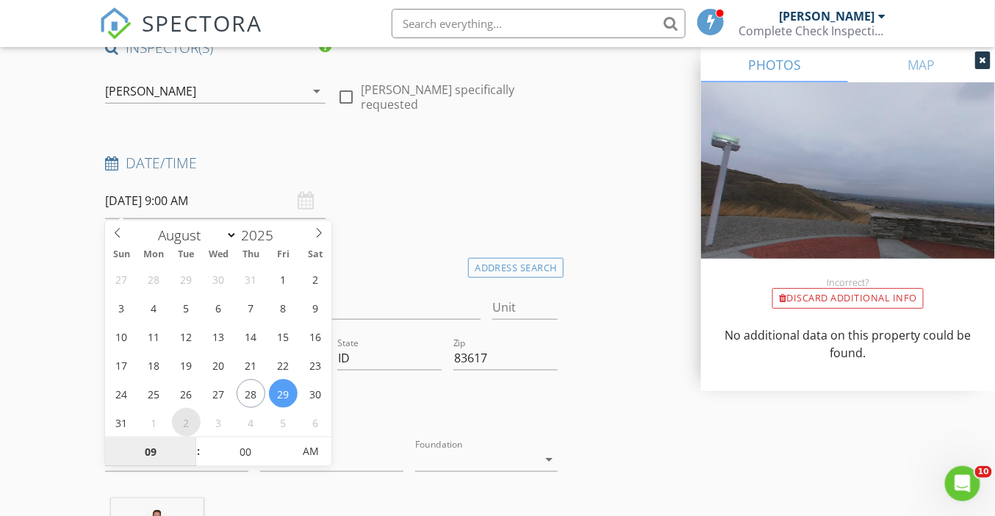
select select "8"
type input "09/02/2025 9:00 AM"
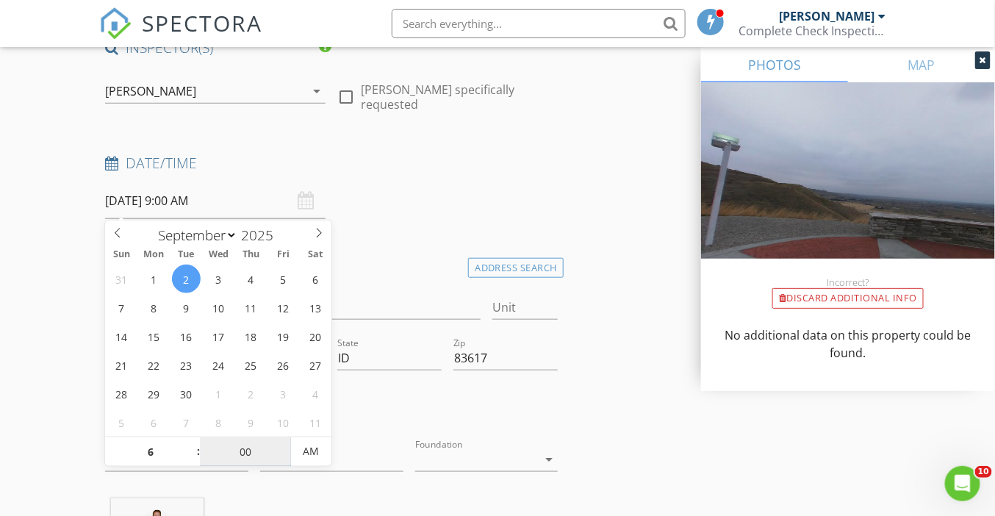
type input "06"
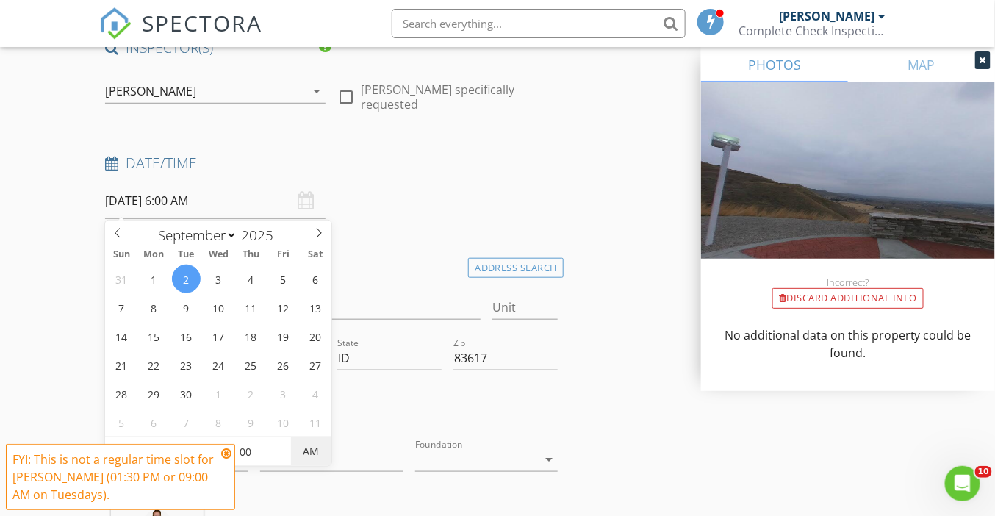
type input "09/02/2025 6:00 PM"
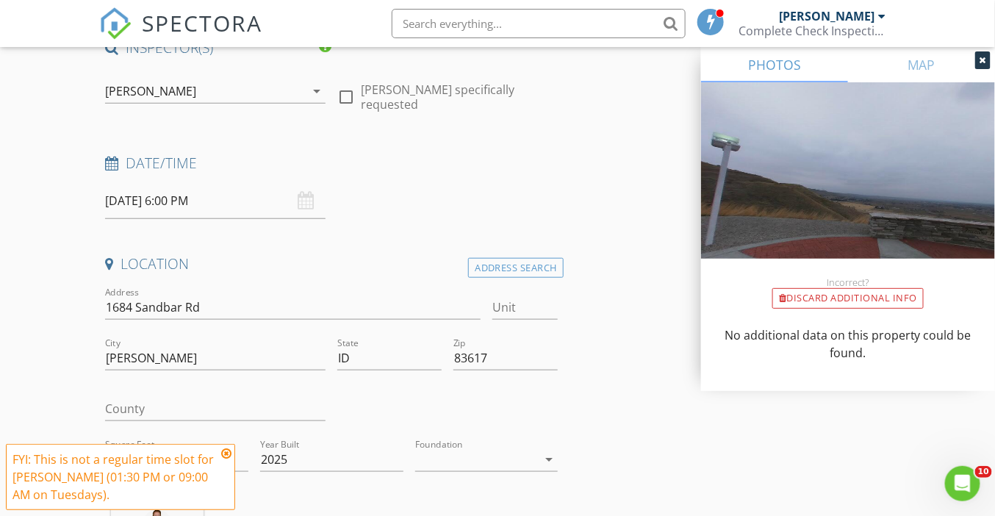
click at [226, 455] on icon at bounding box center [226, 453] width 10 height 12
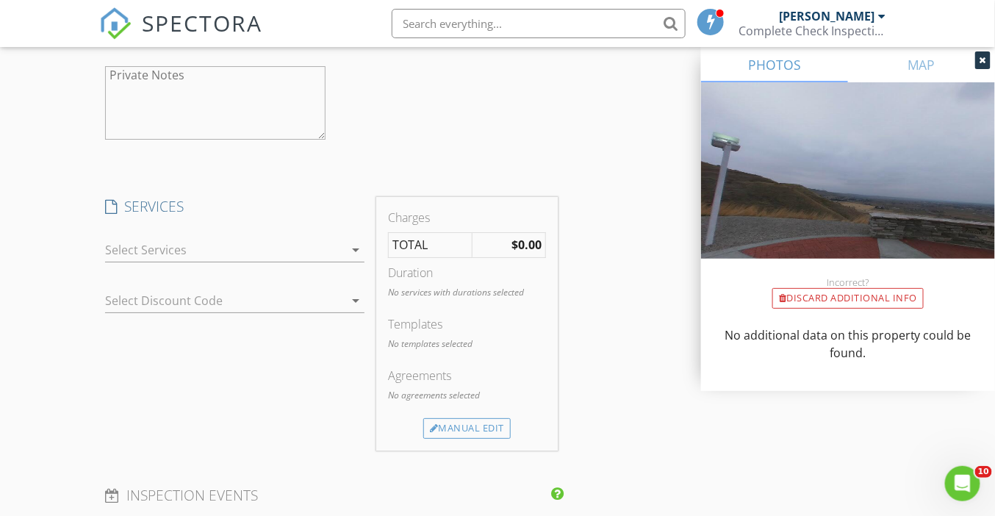
scroll to position [1679, 0]
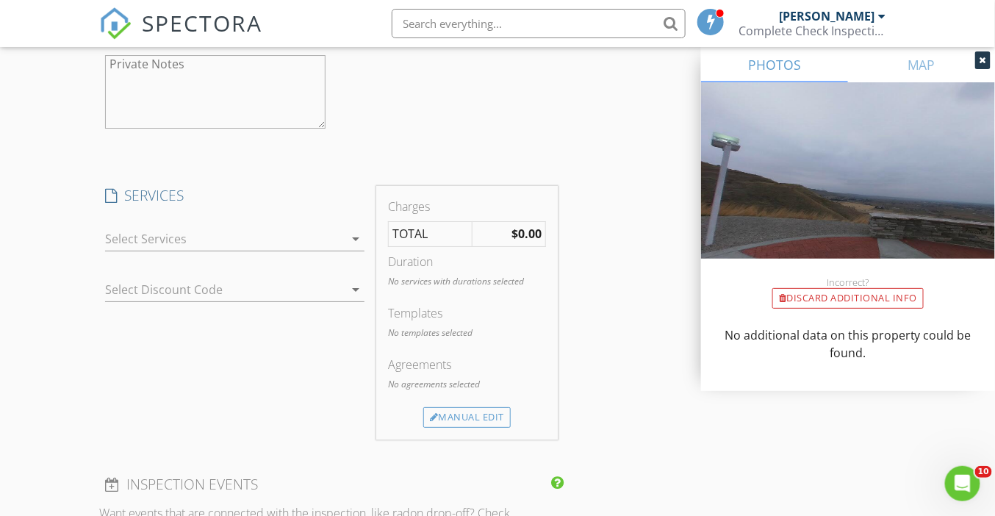
click at [238, 243] on div at bounding box center [224, 239] width 239 height 24
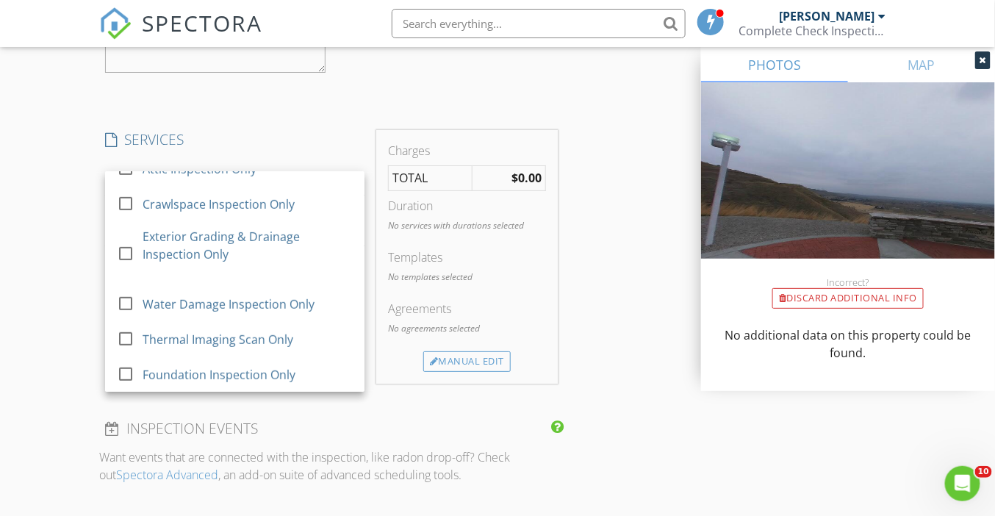
scroll to position [1737, 0]
click at [481, 353] on div "Manual Edit" at bounding box center [466, 359] width 87 height 21
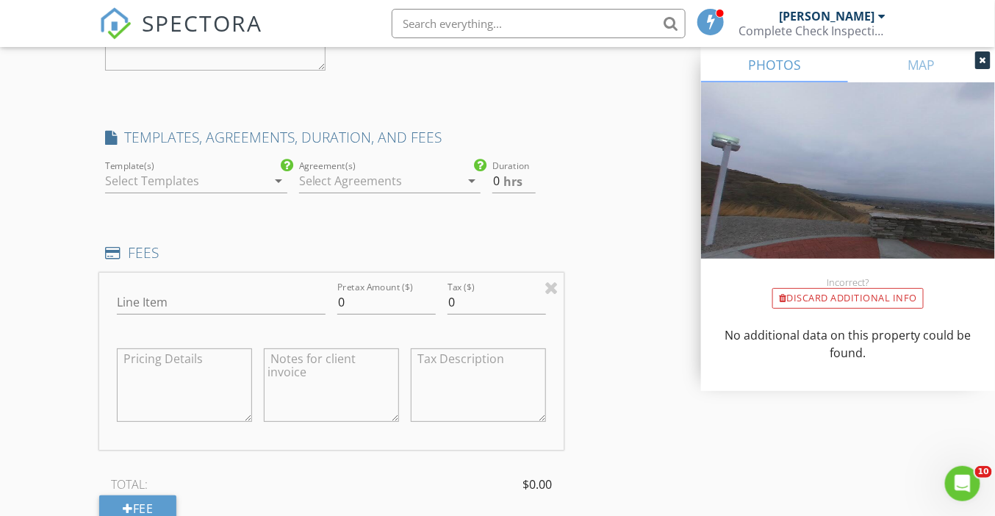
click at [176, 182] on div at bounding box center [185, 181] width 161 height 24
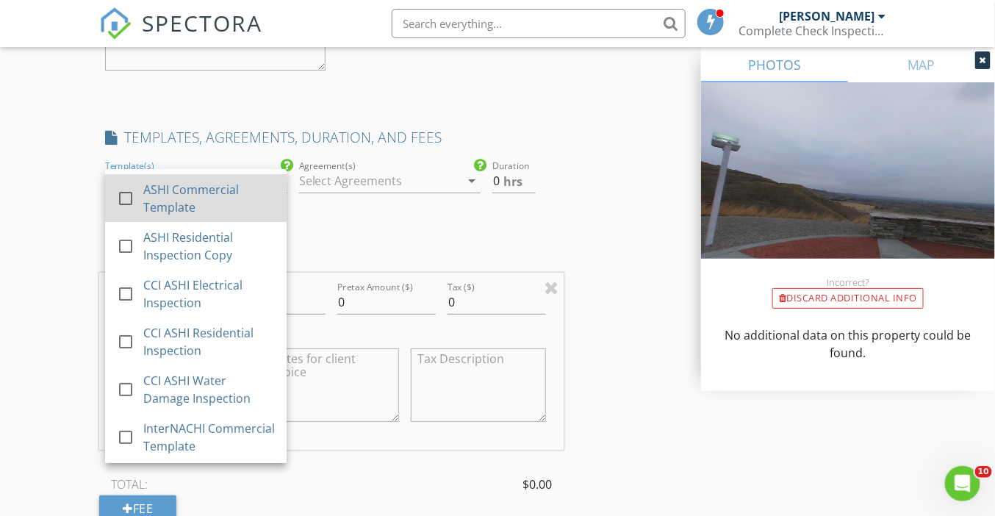
scroll to position [0, 0]
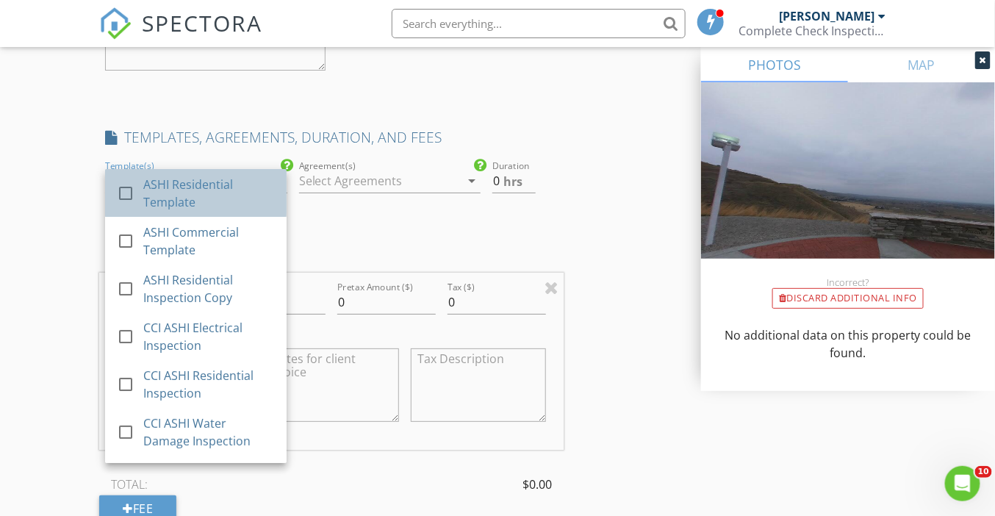
click at [177, 187] on div "ASHI Residential Template" at bounding box center [208, 192] width 131 height 35
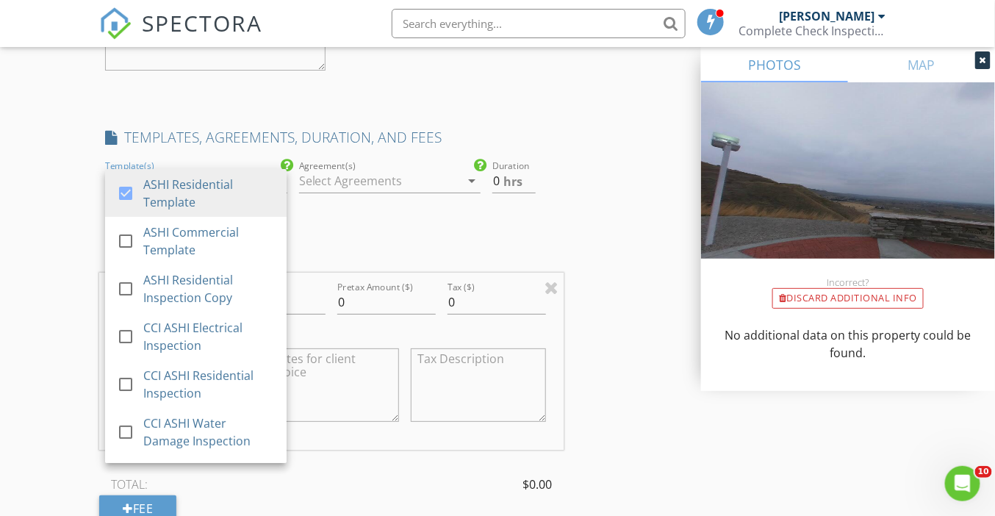
click at [406, 176] on div at bounding box center [379, 181] width 161 height 24
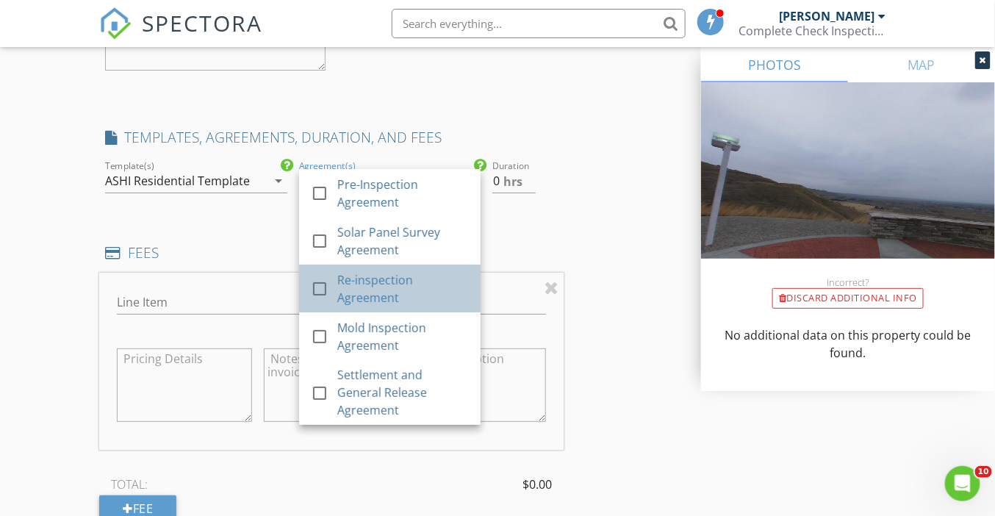
click at [378, 286] on div "Re-inspection Agreement" at bounding box center [402, 287] width 131 height 35
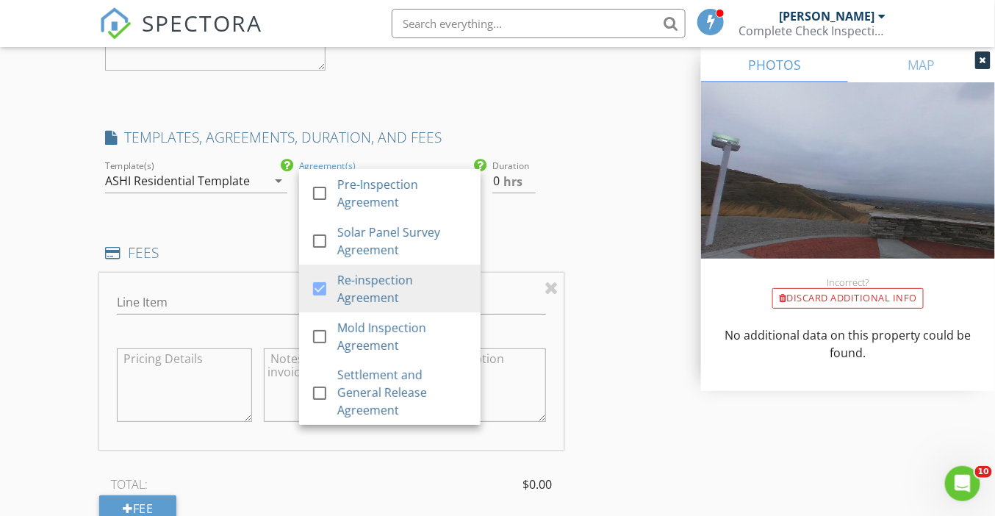
click at [44, 230] on div "New Inspection Click here to use the New Order Form Reorder / Copy check_box Co…" at bounding box center [497, 198] width 995 height 3669
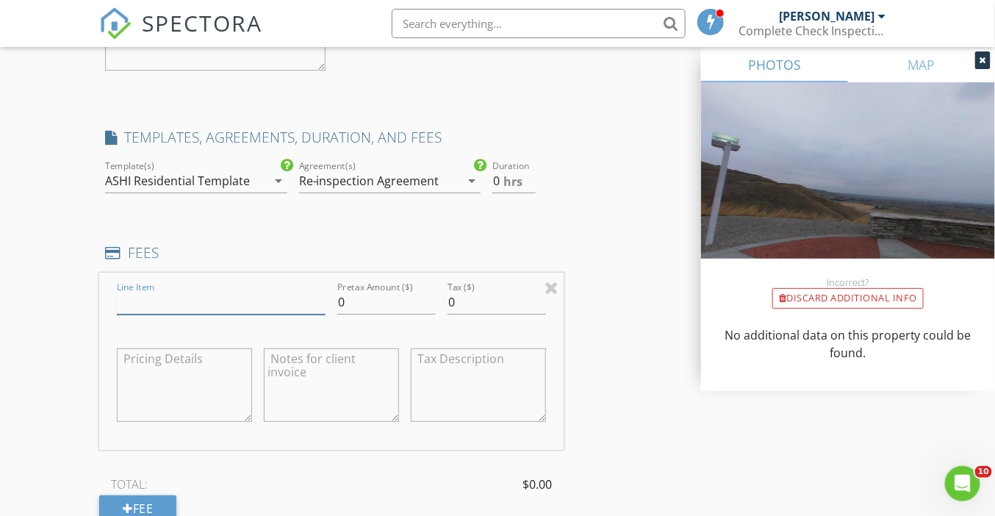
click at [167, 302] on input "Line Item" at bounding box center [221, 302] width 209 height 24
type input "Re-Inspection"
type input "300"
click at [619, 350] on div "Reorder / Copy check_box Copy Reports From Original Inspection check_box_outlin…" at bounding box center [497, 215] width 796 height 3567
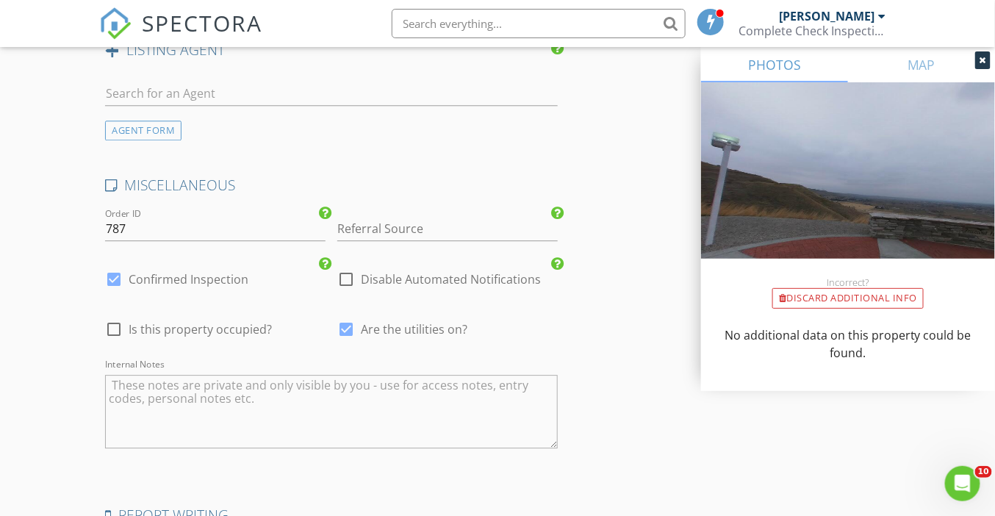
scroll to position [3037, 0]
click at [181, 225] on input "787" at bounding box center [215, 227] width 220 height 24
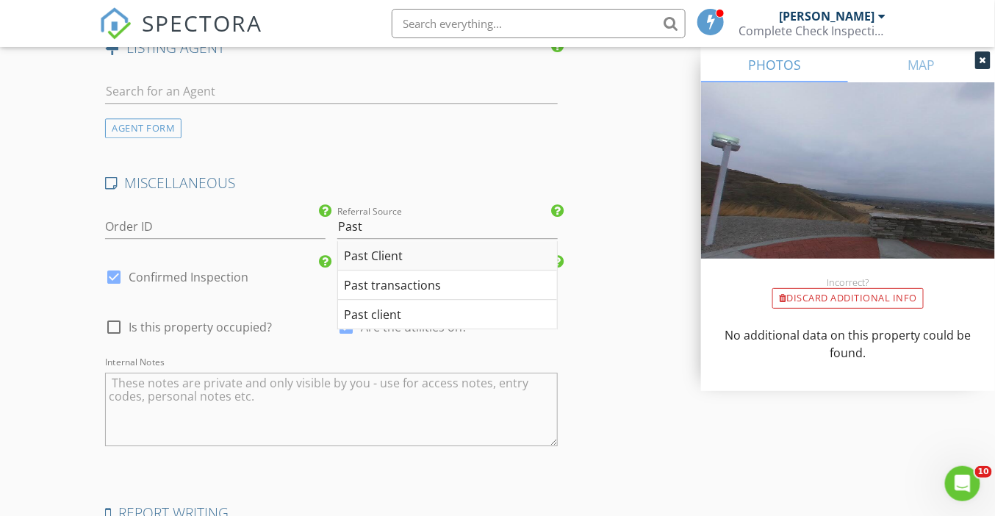
click at [365, 258] on div "Past Client" at bounding box center [447, 255] width 219 height 29
type input "Past Client"
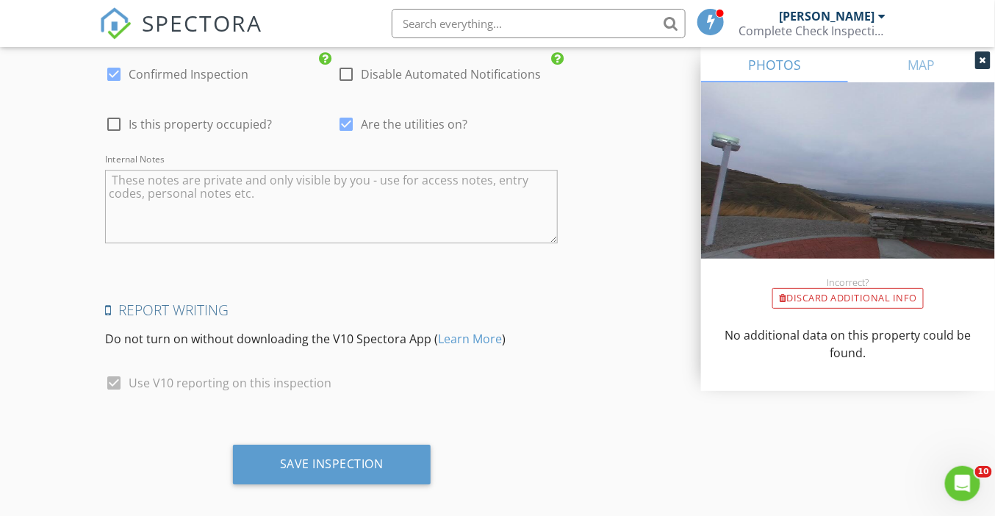
scroll to position [3252, 0]
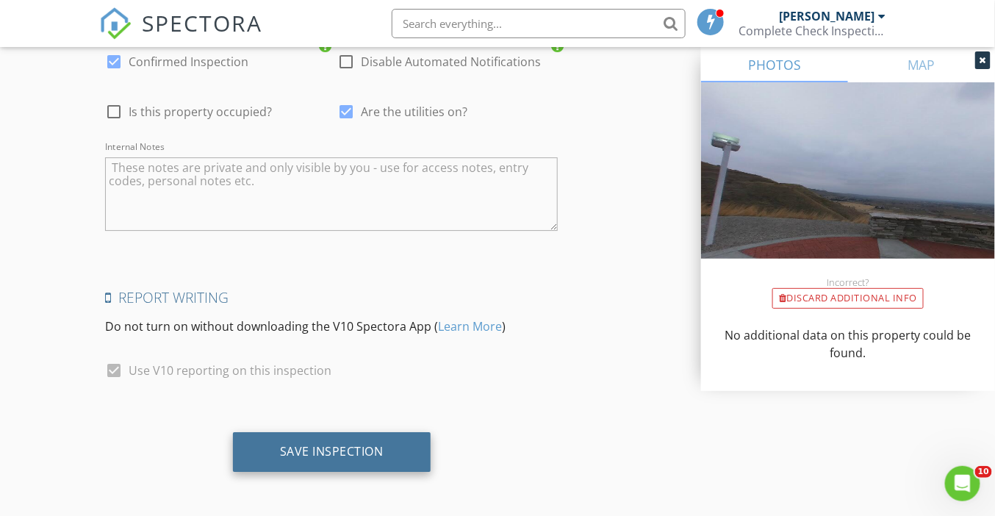
click at [331, 446] on div "Save Inspection" at bounding box center [332, 451] width 104 height 15
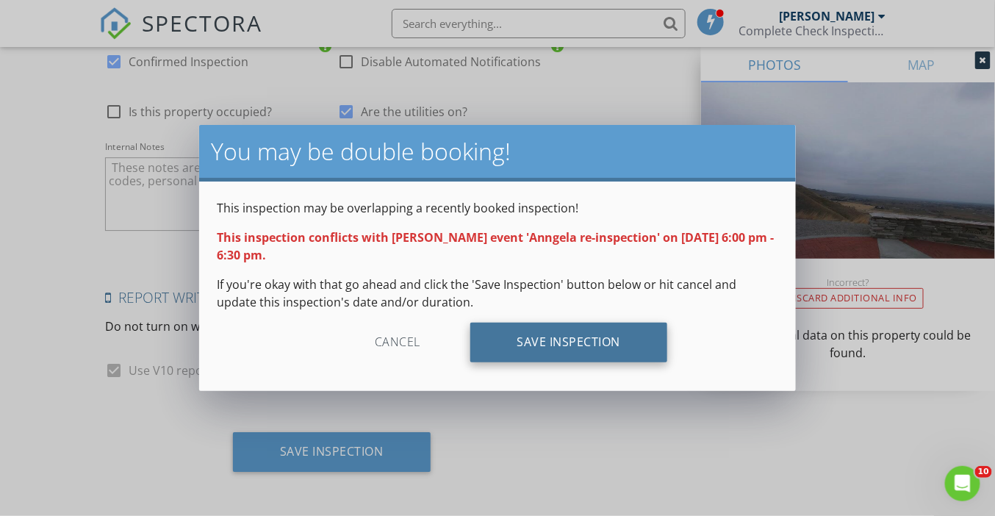
click at [549, 334] on div "Save Inspection" at bounding box center [569, 342] width 198 height 40
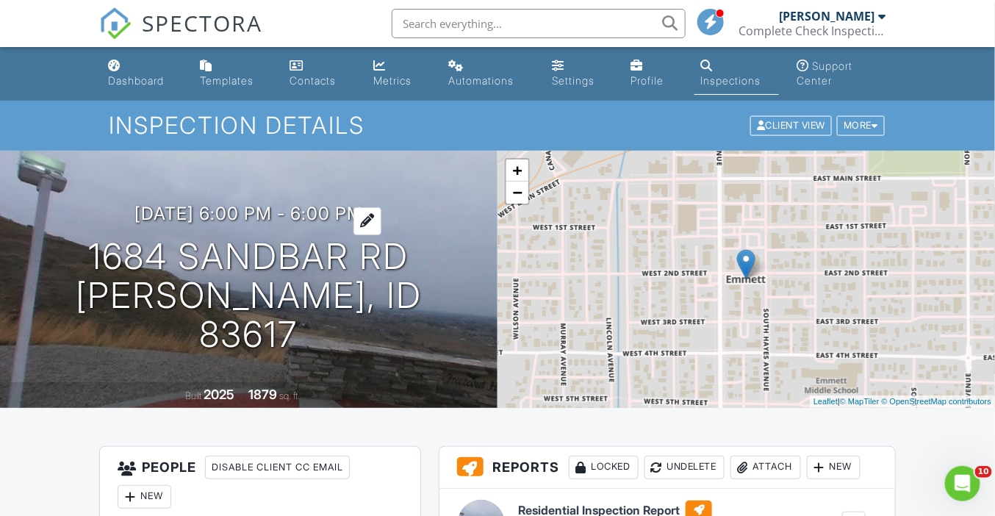
click at [363, 223] on h3 "[DATE] 6:00 pm - 6:00 pm" at bounding box center [248, 213] width 228 height 20
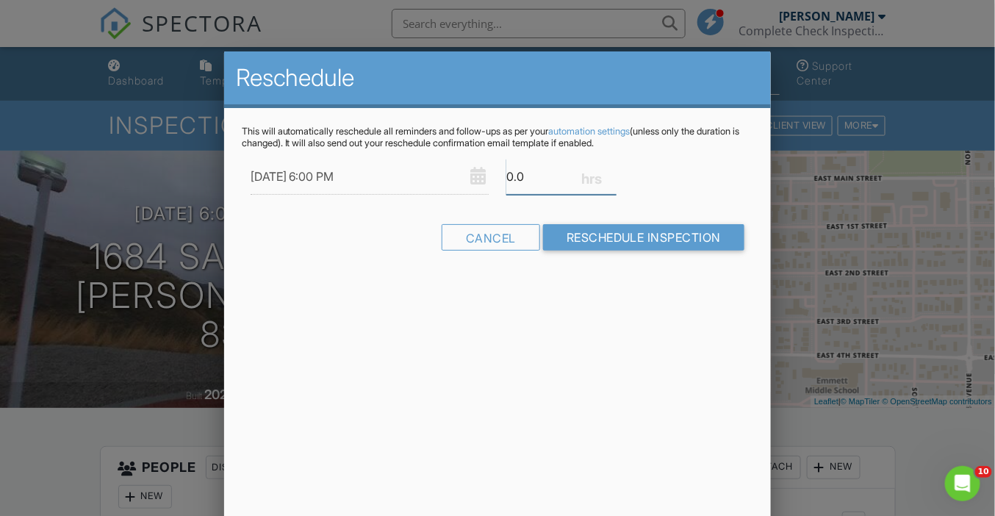
click at [519, 174] on input "0.0" at bounding box center [561, 177] width 110 height 36
click at [611, 173] on input "0.5" at bounding box center [561, 177] width 110 height 36
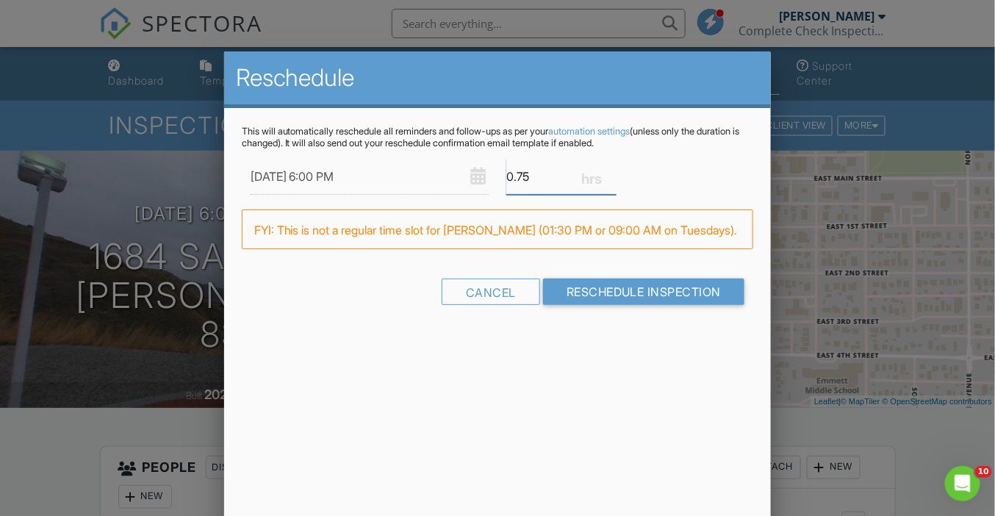
click at [611, 173] on input "0.75" at bounding box center [561, 177] width 110 height 36
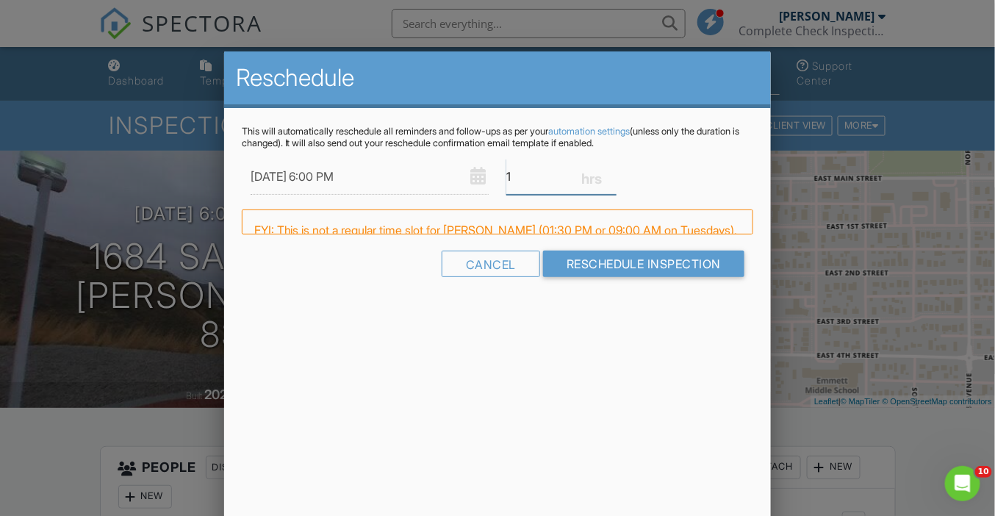
click at [611, 173] on input "1" at bounding box center [561, 177] width 110 height 36
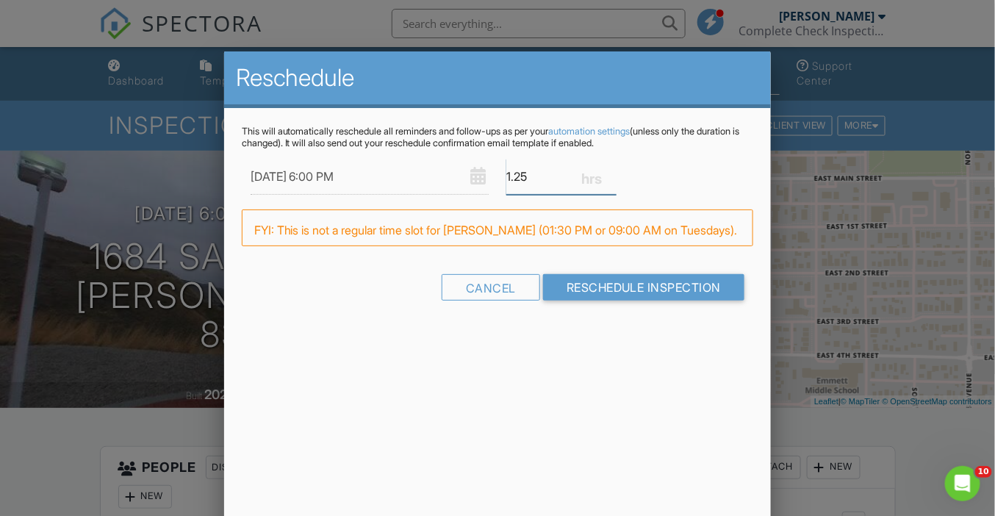
click at [611, 173] on input "1.25" at bounding box center [561, 177] width 110 height 36
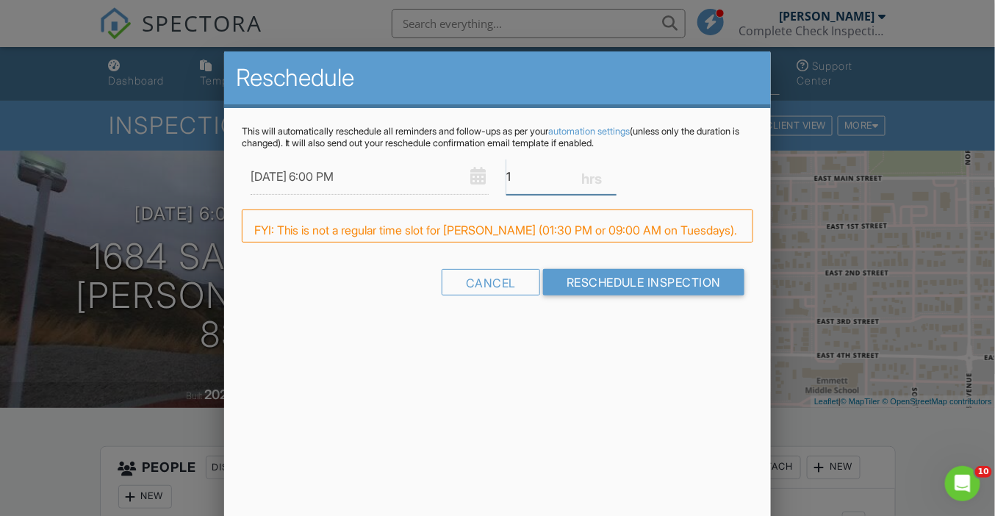
type input "1"
click at [612, 178] on input "1" at bounding box center [561, 177] width 110 height 36
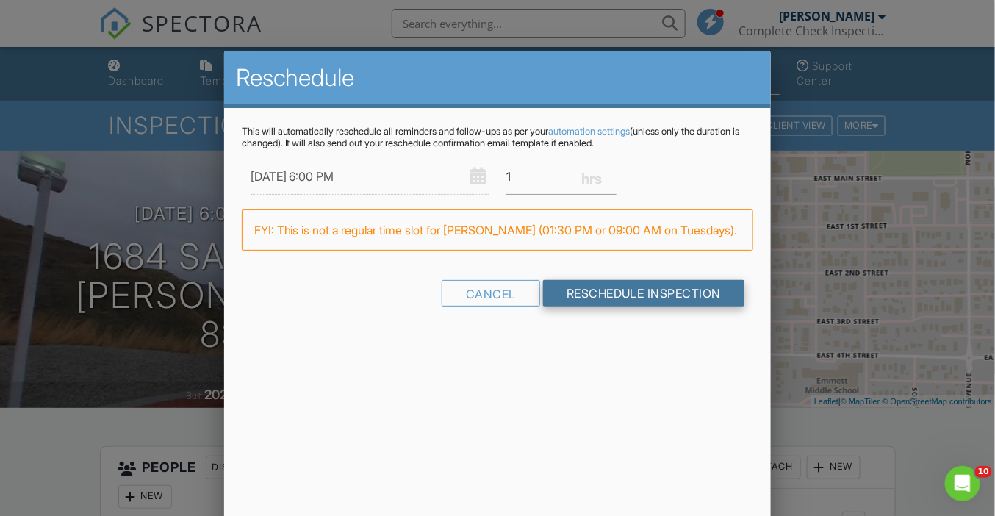
click at [630, 295] on input "Reschedule Inspection" at bounding box center [644, 293] width 202 height 26
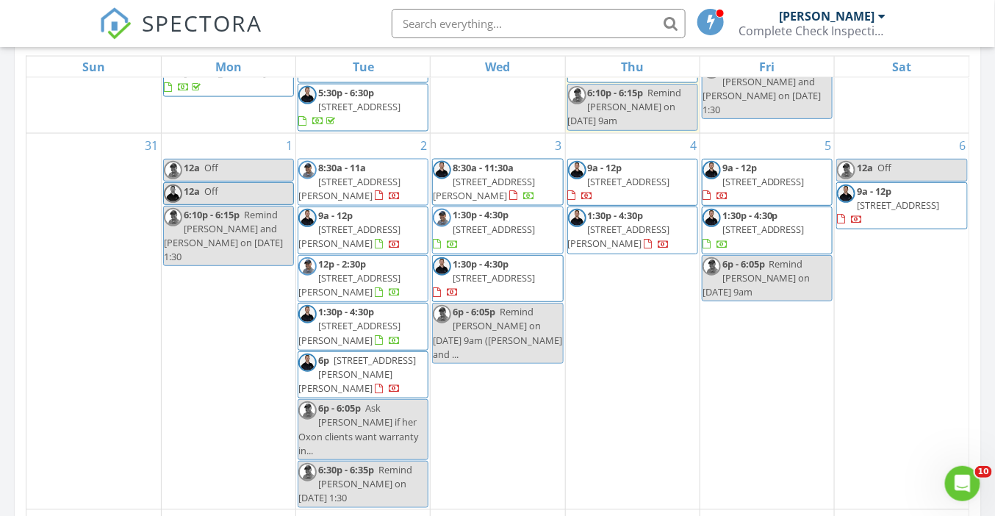
scroll to position [213, 0]
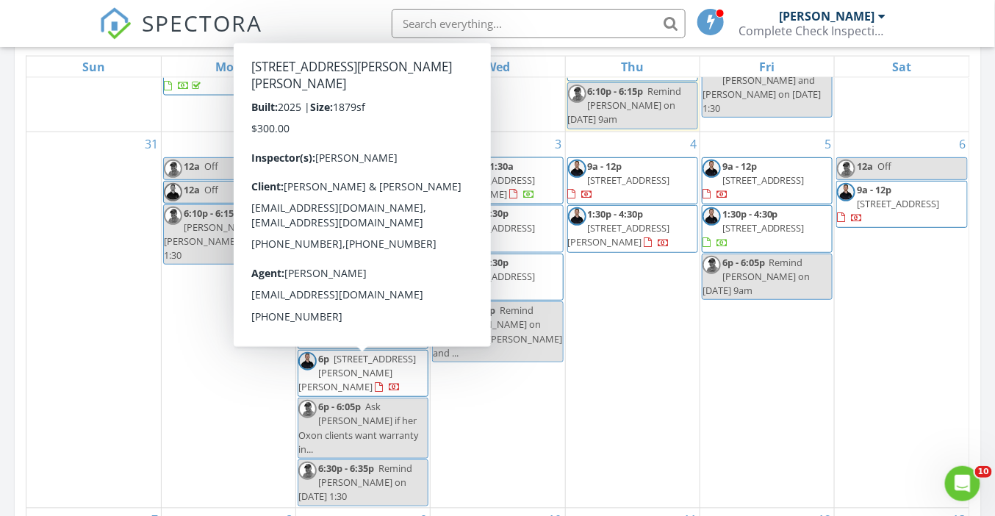
click at [372, 371] on span "1684 Sandbar Rd, Emmett 83617" at bounding box center [357, 372] width 118 height 41
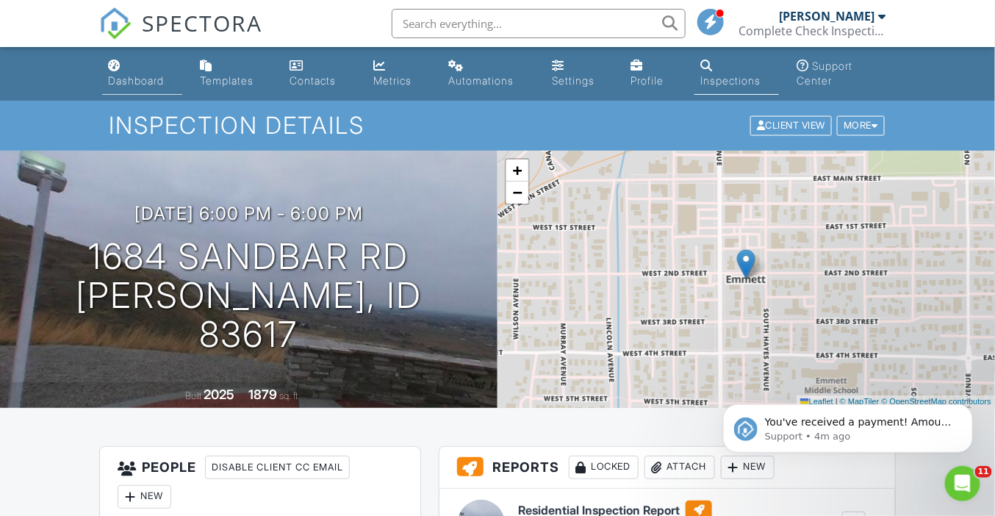
click at [134, 77] on div "Dashboard" at bounding box center [136, 80] width 56 height 12
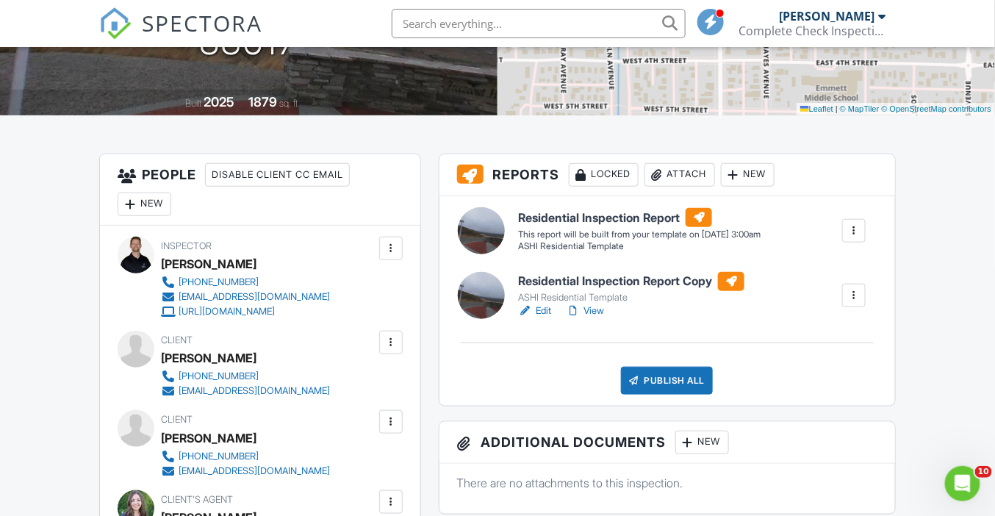
scroll to position [300, 0]
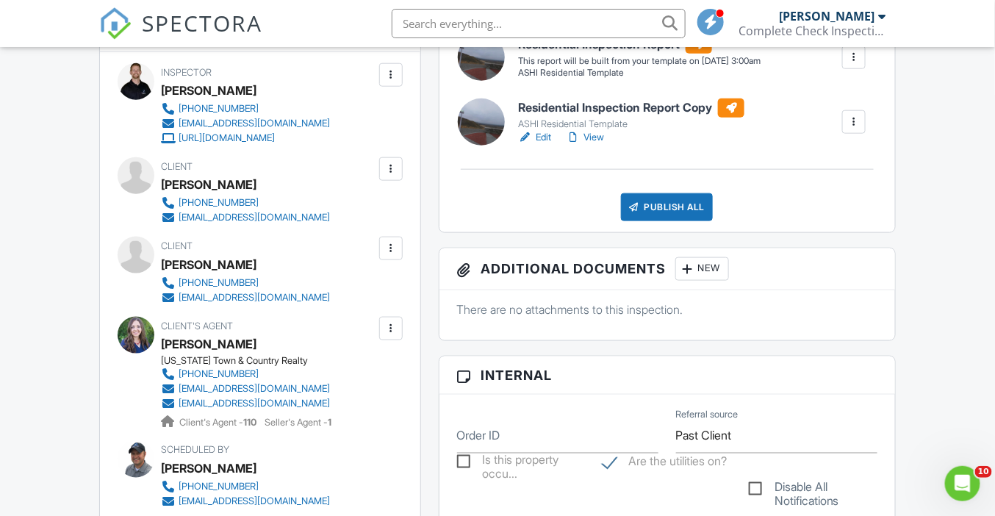
scroll to position [479, 0]
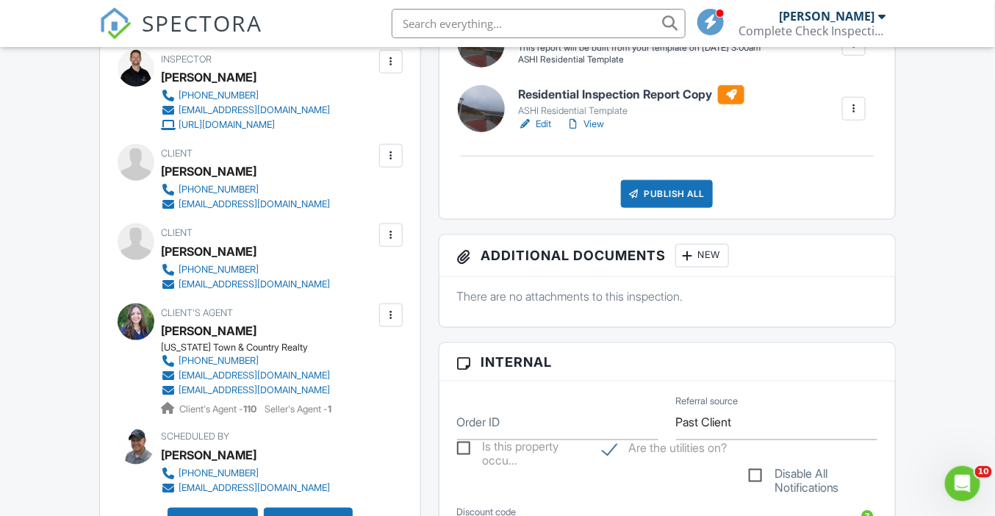
click at [390, 233] on div at bounding box center [390, 235] width 15 height 15
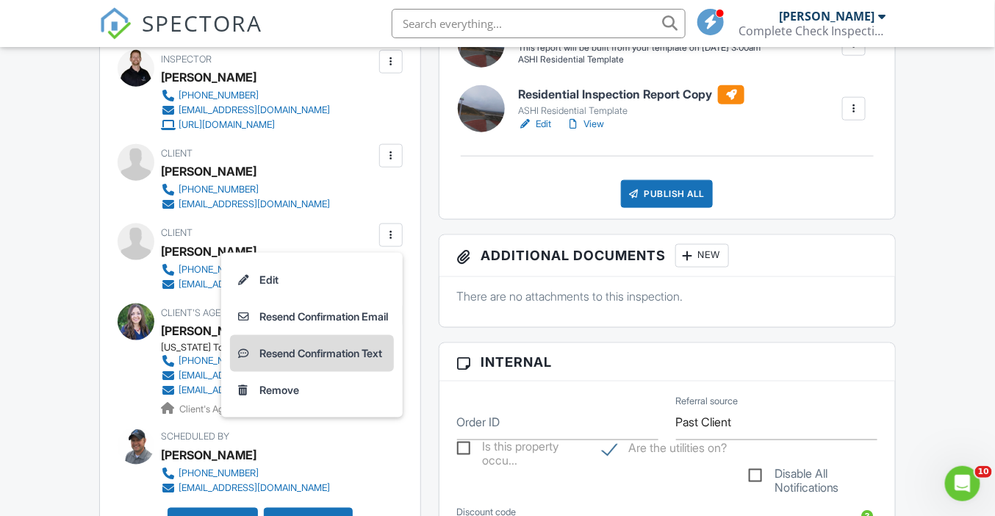
click at [368, 348] on li "Resend Confirmation Text" at bounding box center [312, 353] width 164 height 37
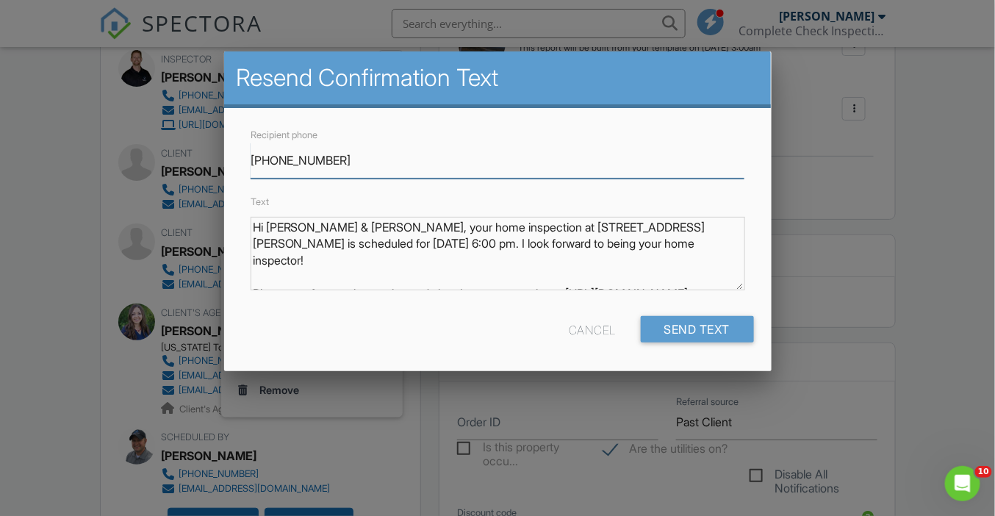
scroll to position [12, 0]
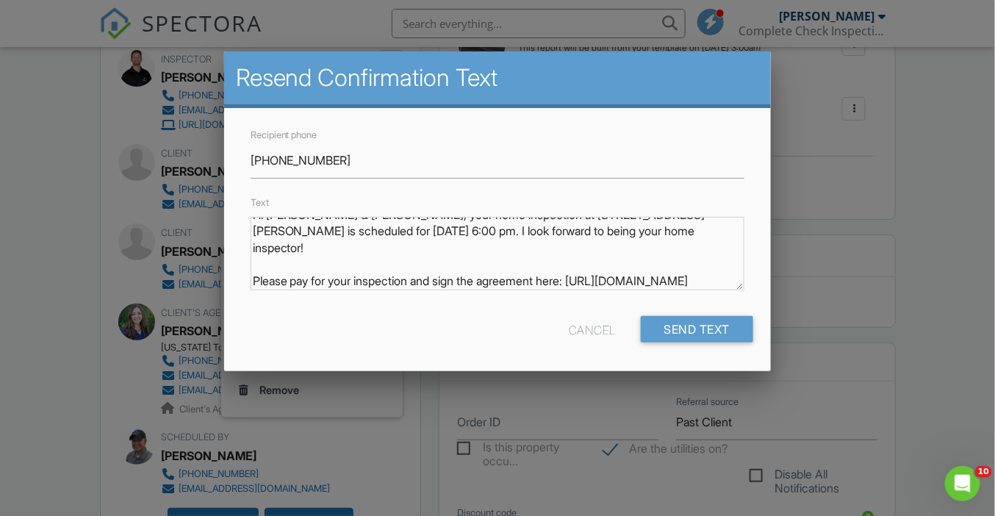
click at [590, 334] on div "Cancel" at bounding box center [592, 329] width 47 height 26
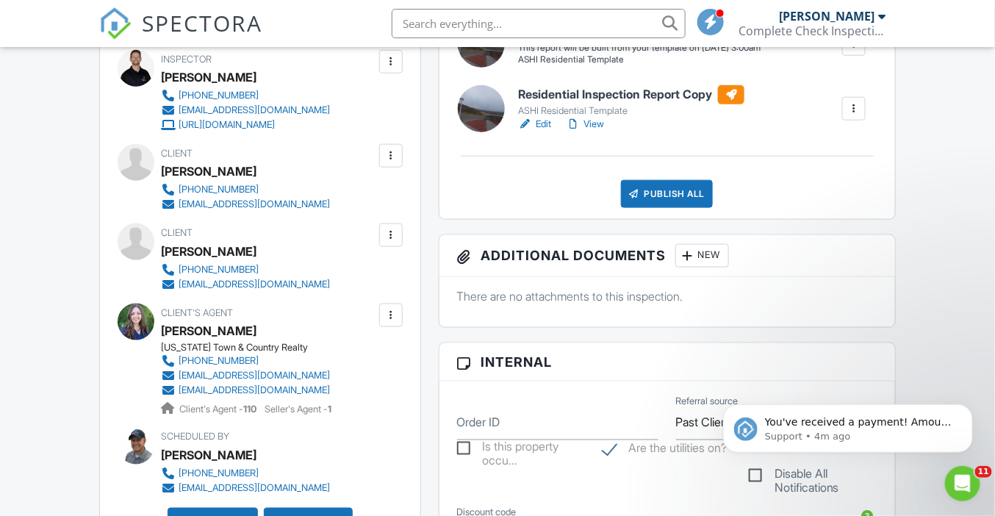
scroll to position [0, 0]
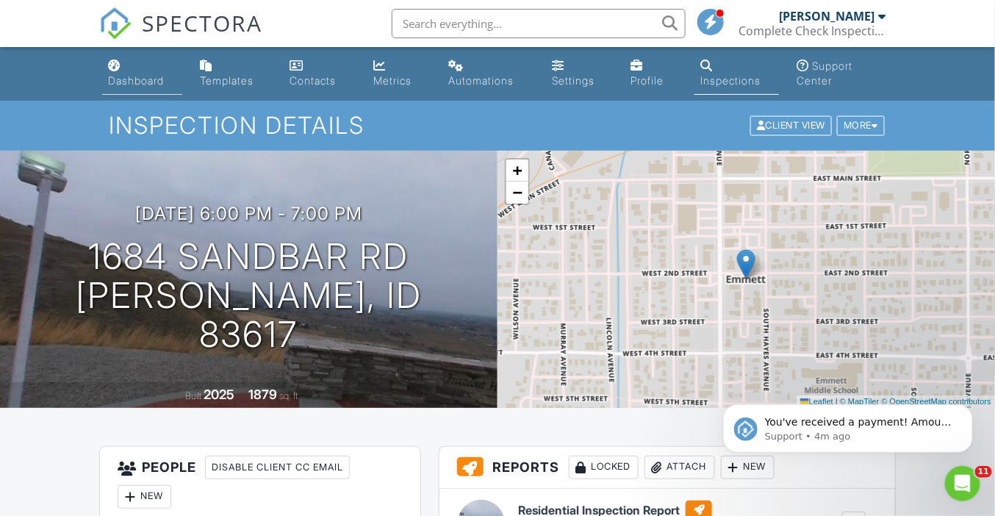
click at [119, 80] on div "Dashboard" at bounding box center [136, 80] width 56 height 12
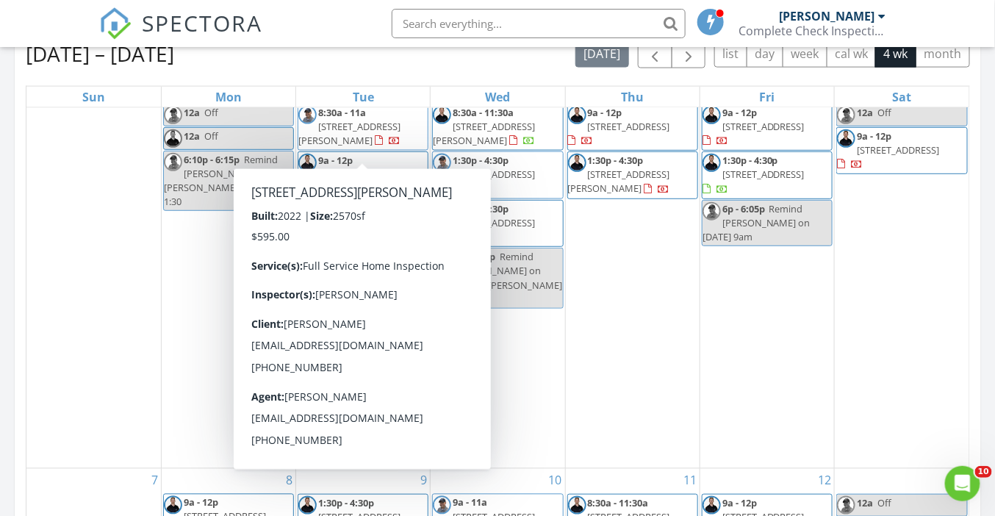
scroll to position [286, 0]
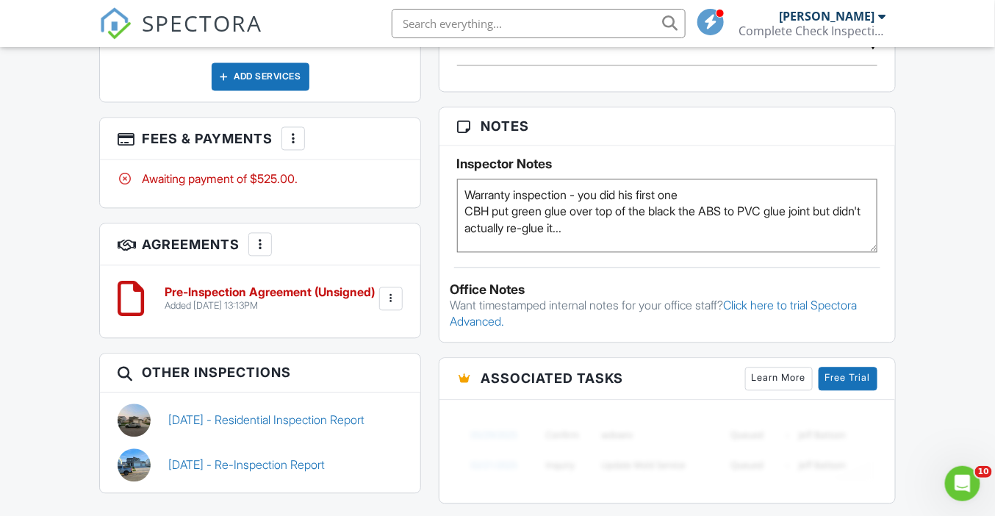
scroll to position [930, 0]
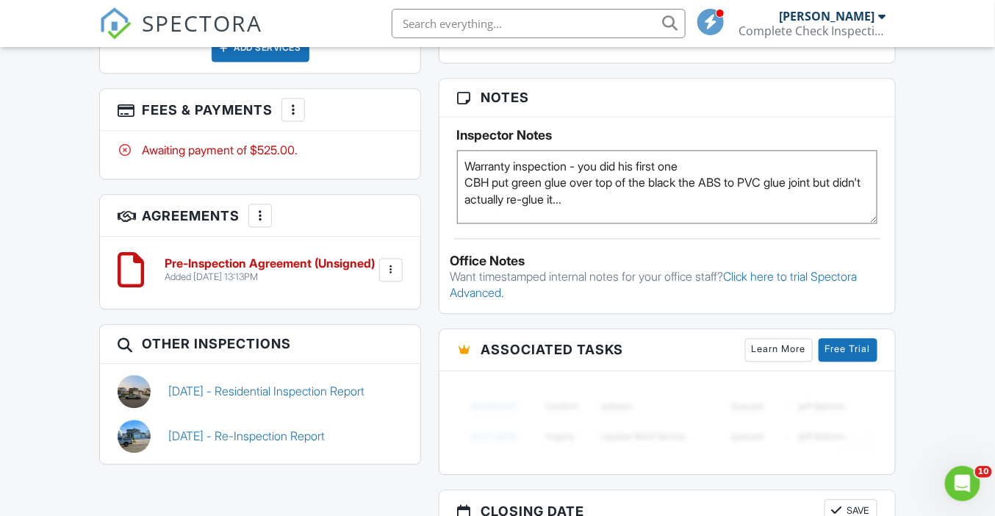
click at [84, 247] on div "Dashboard Templates Contacts Metrics Automations Settings Profile Inspections S…" at bounding box center [497, 89] width 995 height 1945
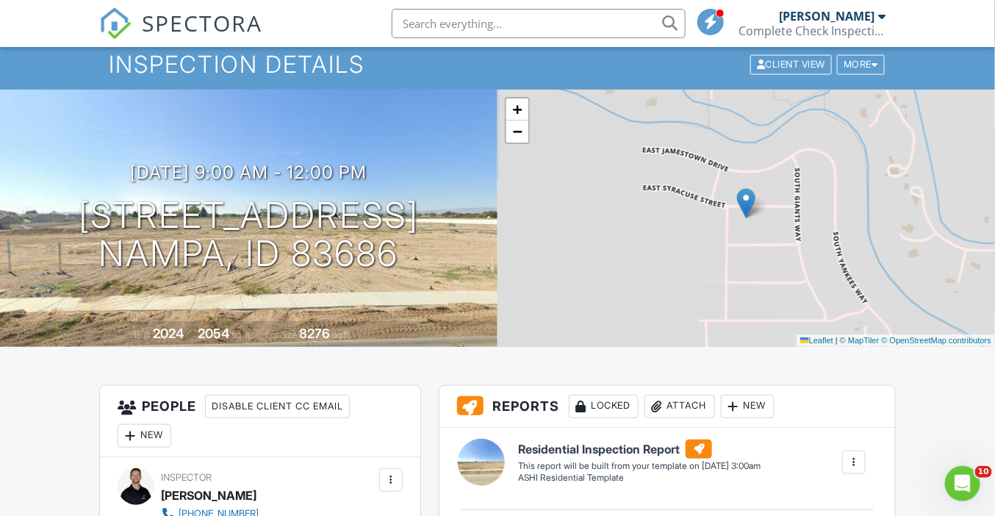
scroll to position [0, 0]
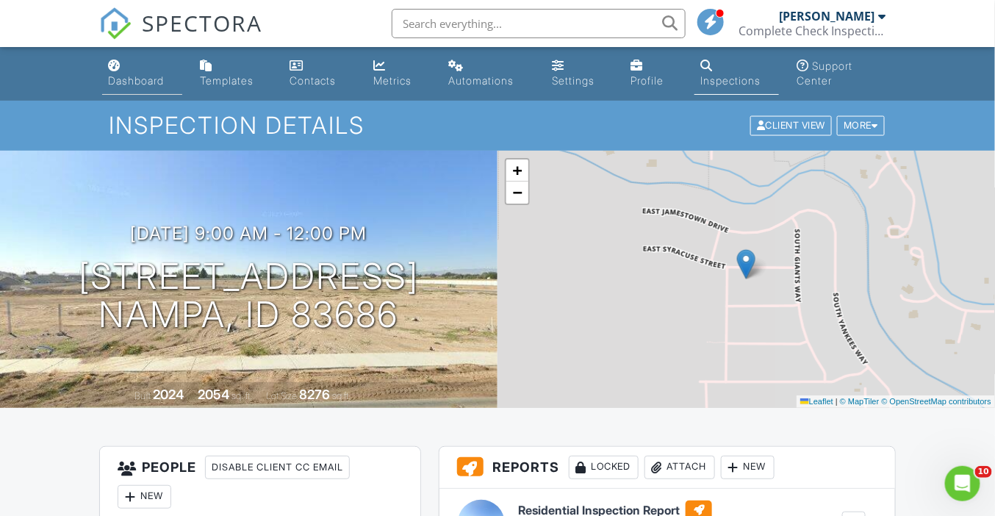
click at [118, 78] on div "Dashboard" at bounding box center [136, 80] width 56 height 12
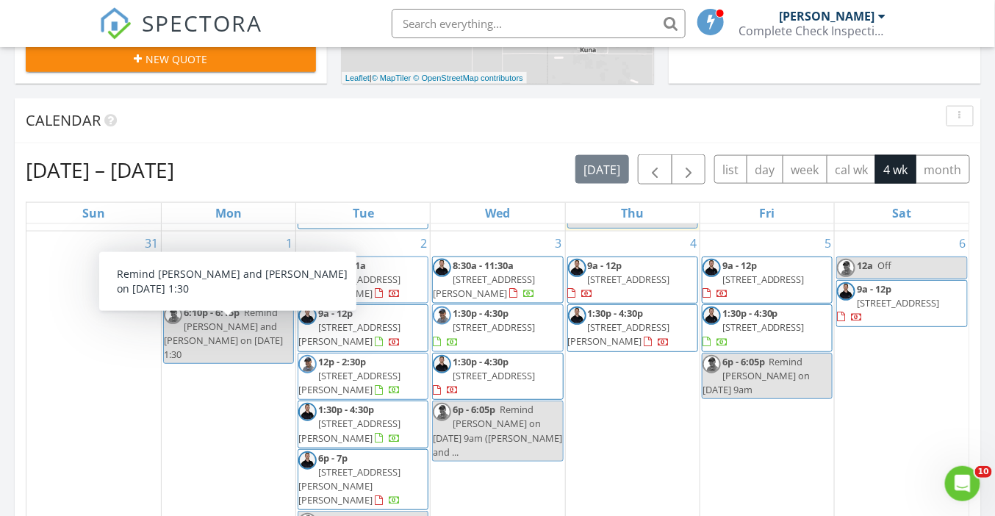
scroll to position [269, 0]
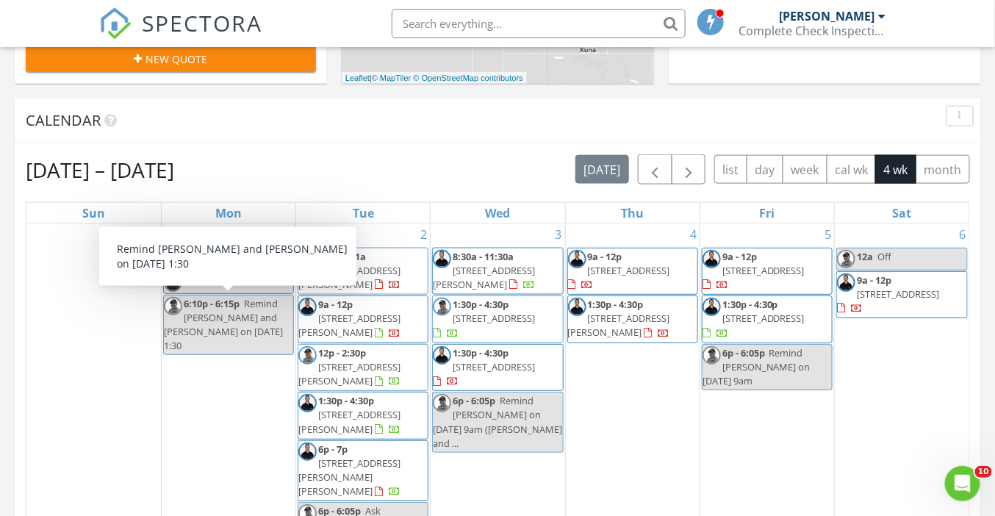
click at [411, 121] on div "Calendar" at bounding box center [487, 120] width 922 height 22
